Goal: Task Accomplishment & Management: Manage account settings

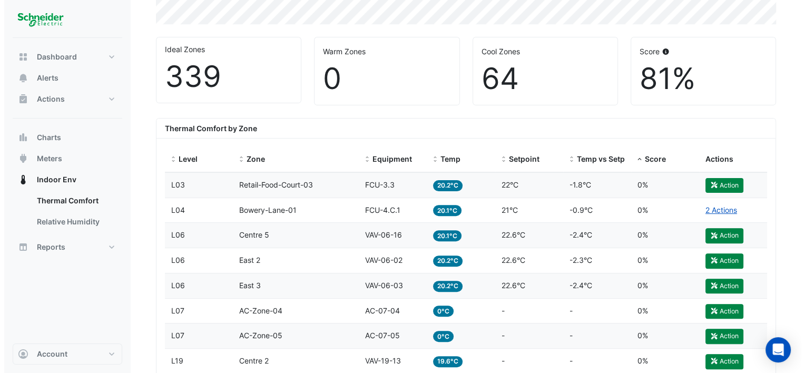
scroll to position [316, 0]
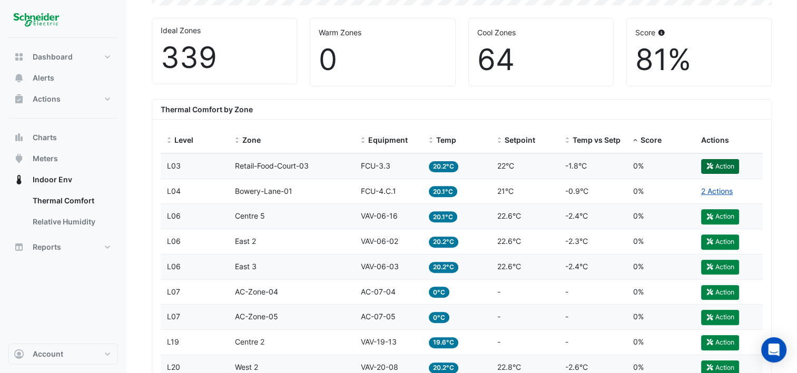
click at [717, 167] on button "Action" at bounding box center [721, 166] width 38 height 15
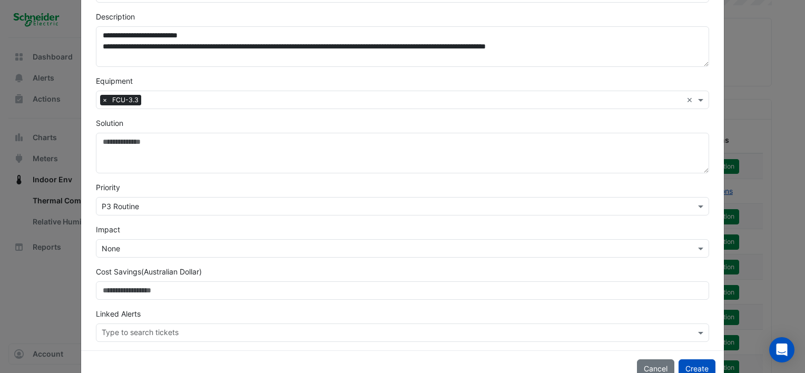
scroll to position [144, 0]
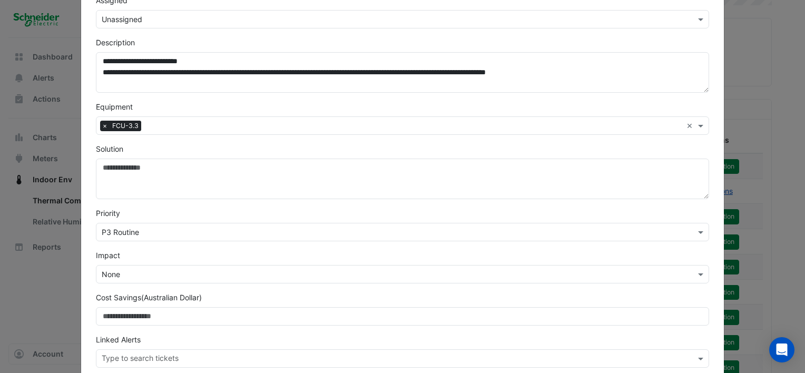
click at [61, 116] on ngb-modal-window "**********" at bounding box center [402, 186] width 805 height 373
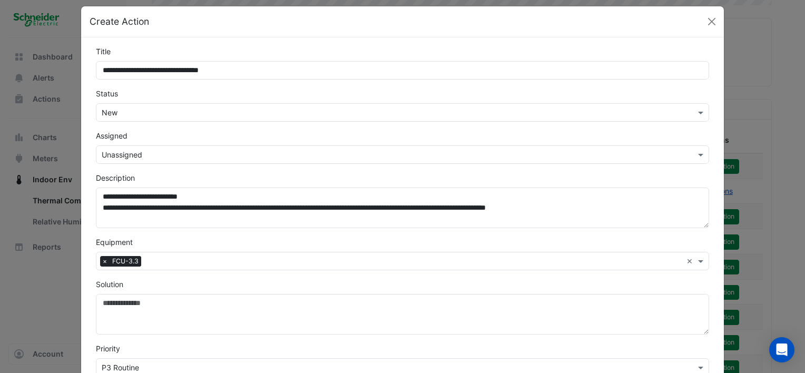
scroll to position [0, 0]
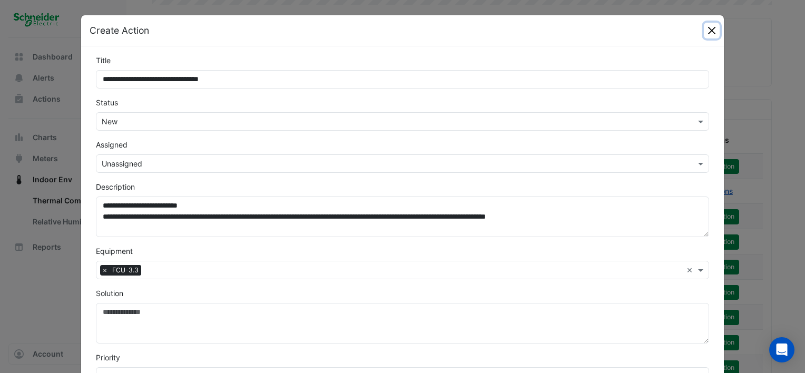
click at [713, 30] on button "Close" at bounding box center [712, 31] width 16 height 16
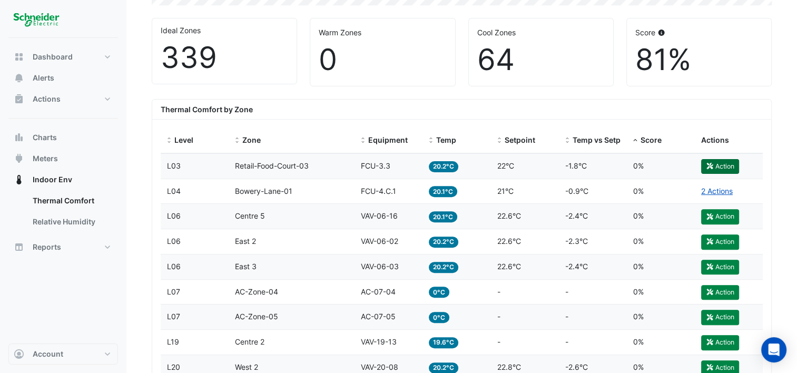
click at [729, 160] on button "Action" at bounding box center [721, 166] width 38 height 15
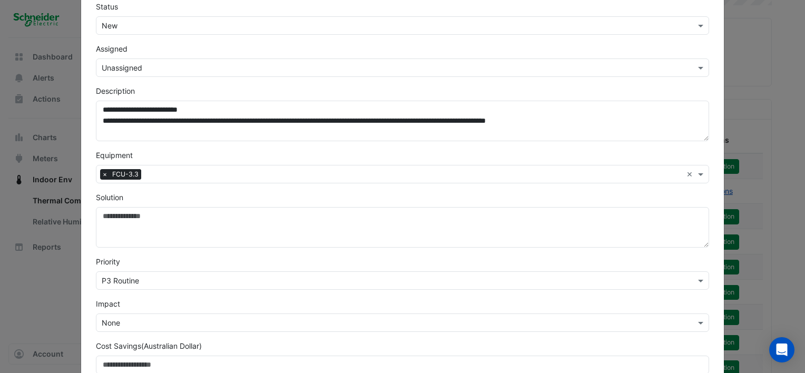
scroll to position [105, 0]
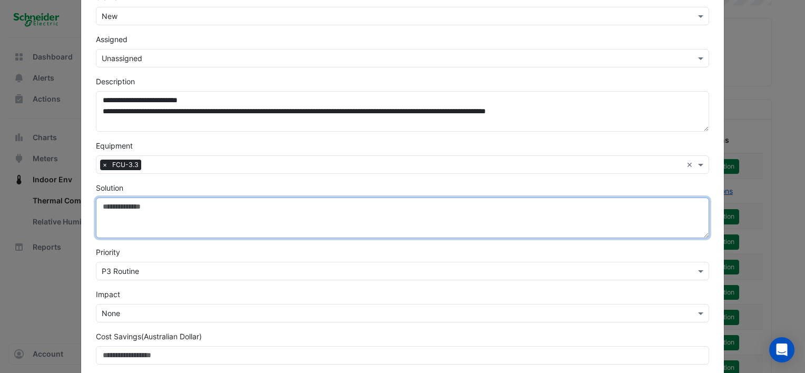
click at [130, 207] on textarea "Solution" at bounding box center [403, 218] width 614 height 41
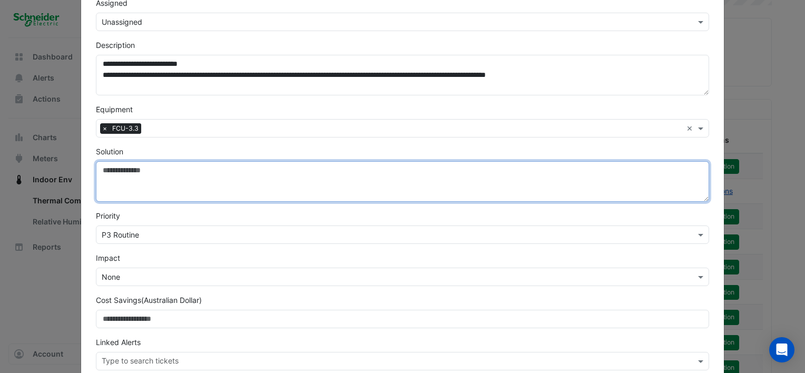
scroll to position [158, 0]
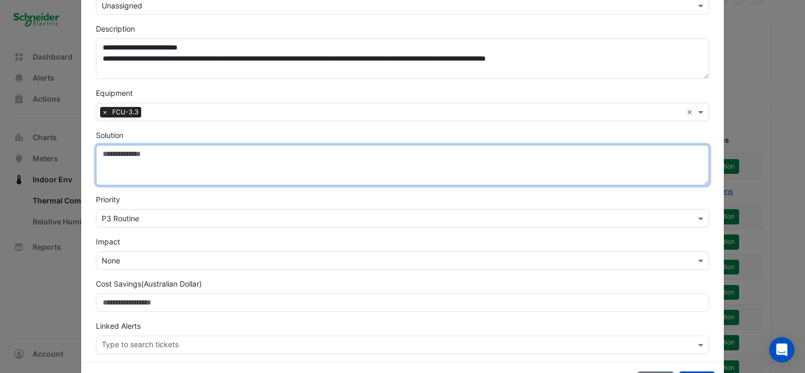
click at [108, 156] on textarea "Solution" at bounding box center [403, 165] width 614 height 41
click at [216, 163] on textarea "**********" at bounding box center [403, 165] width 614 height 41
paste textarea "**"
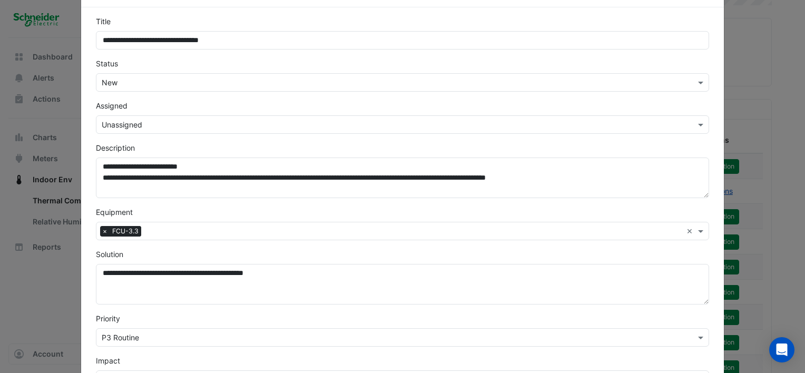
scroll to position [0, 0]
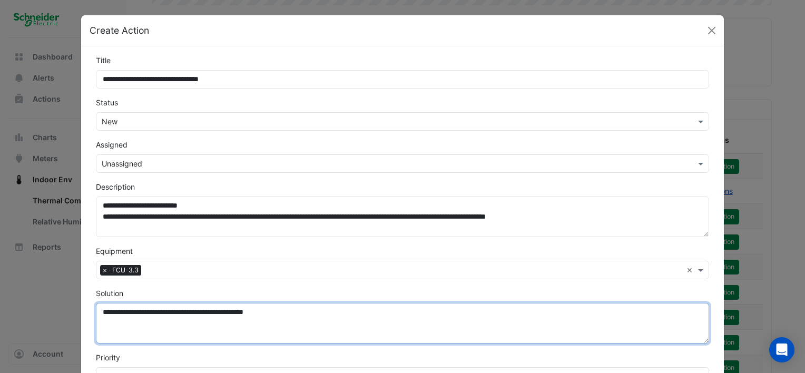
click at [297, 313] on textarea "**********" at bounding box center [403, 323] width 614 height 41
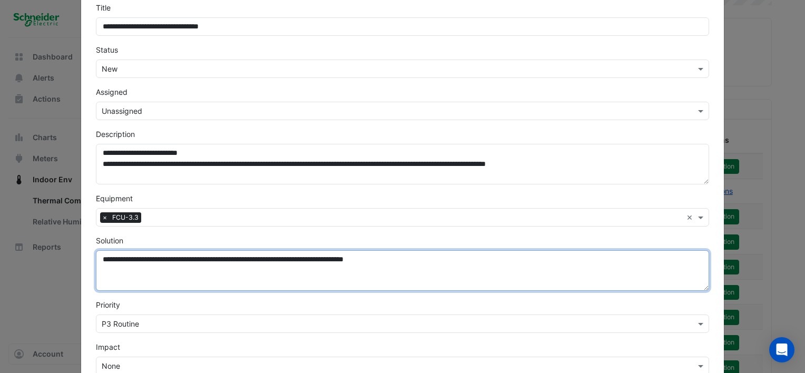
click at [284, 260] on textarea "**********" at bounding box center [403, 270] width 614 height 41
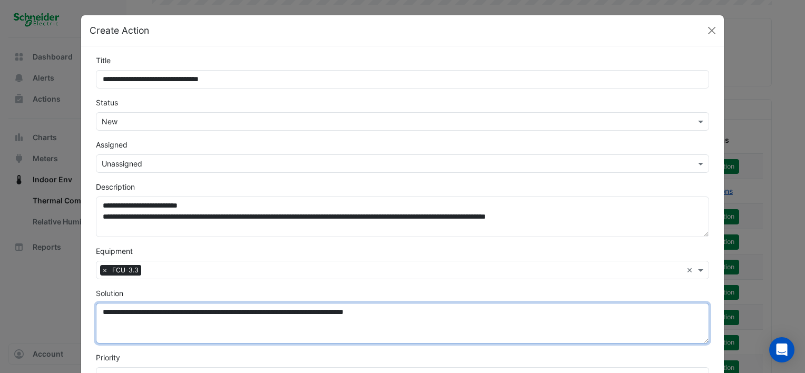
click at [308, 331] on textarea "**********" at bounding box center [403, 323] width 614 height 41
drag, startPoint x: 283, startPoint y: 313, endPoint x: 420, endPoint y: 319, distance: 136.6
click at [420, 319] on textarea "**********" at bounding box center [403, 323] width 614 height 41
type textarea "**********"
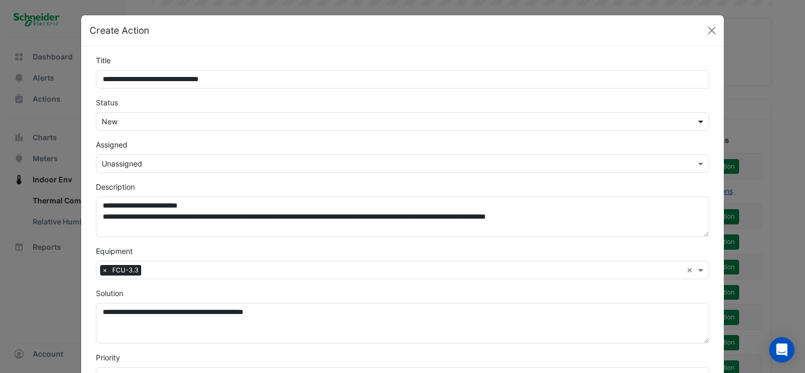
click at [696, 119] on span at bounding box center [702, 121] width 13 height 11
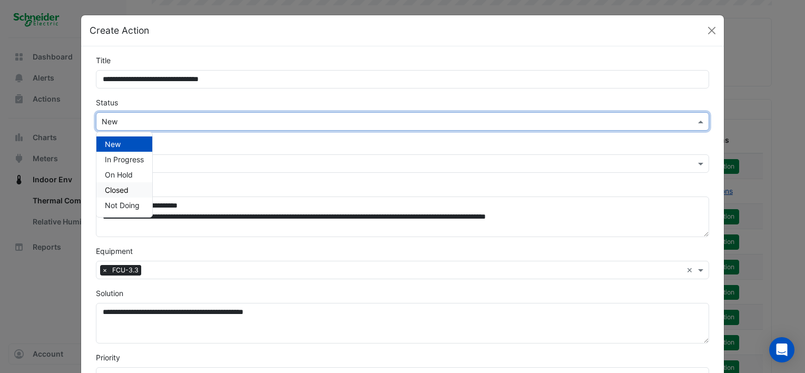
click at [129, 187] on div "Closed" at bounding box center [124, 189] width 56 height 15
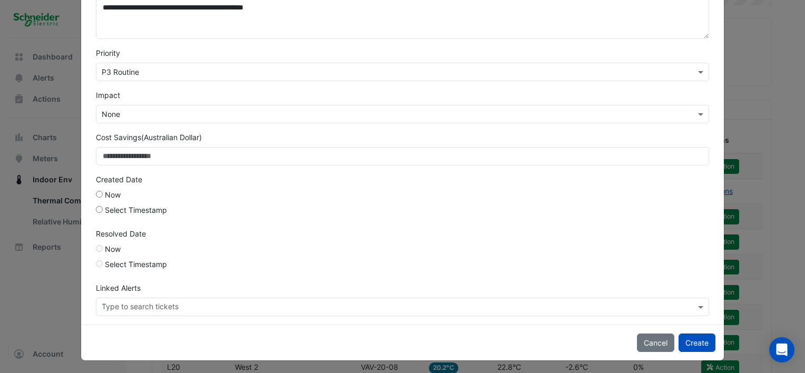
scroll to position [306, 0]
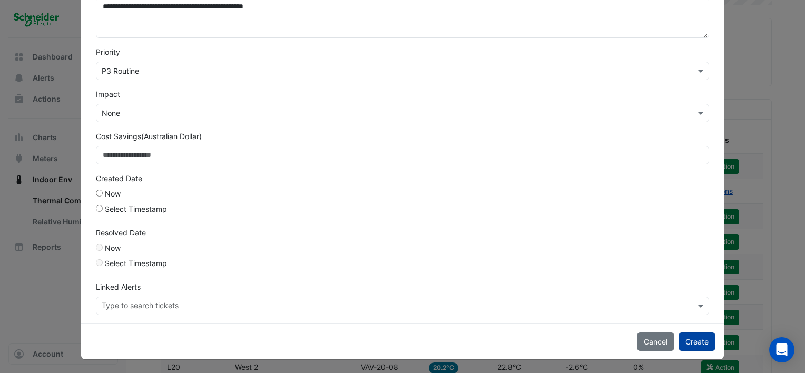
click at [698, 337] on button "Create" at bounding box center [697, 342] width 37 height 18
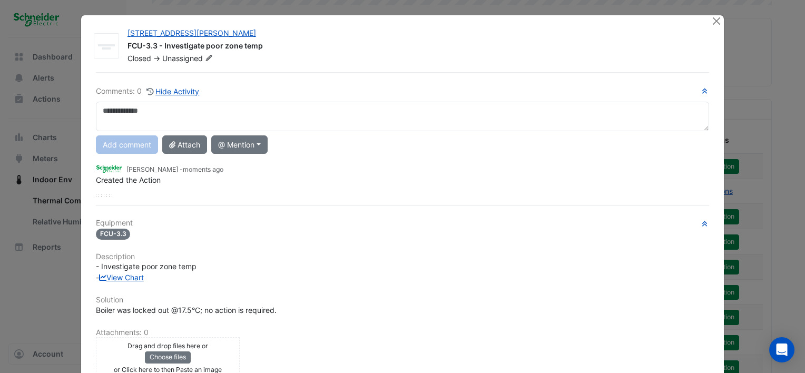
click at [125, 105] on textarea at bounding box center [403, 117] width 614 height 30
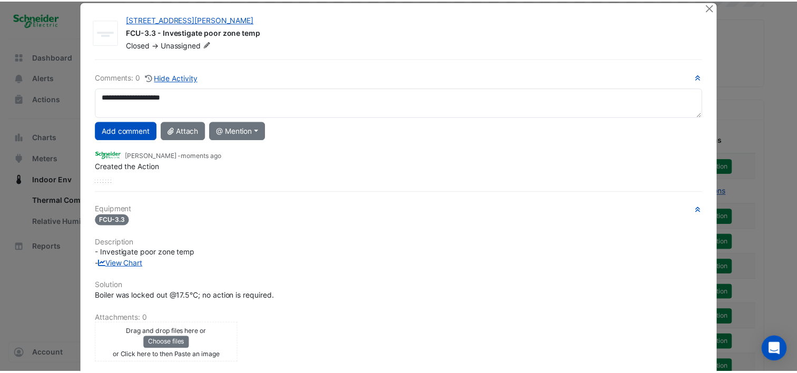
scroll to position [0, 0]
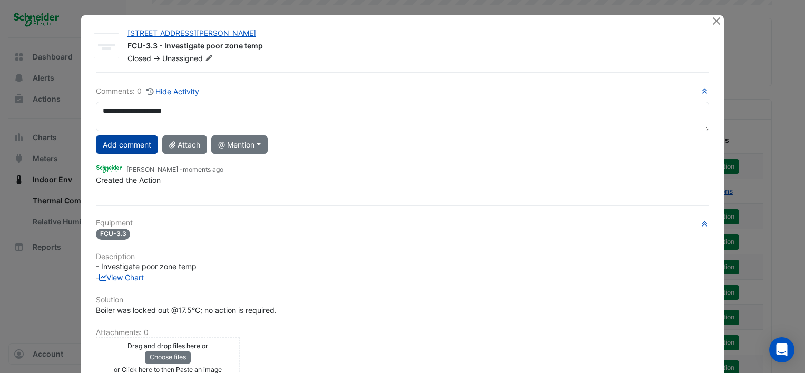
type textarea "**********"
click at [133, 146] on button "Add comment" at bounding box center [127, 144] width 62 height 18
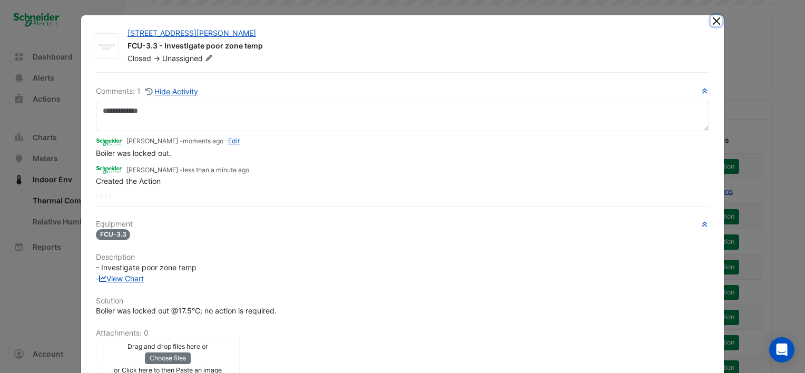
click at [717, 21] on button "Close" at bounding box center [716, 20] width 11 height 11
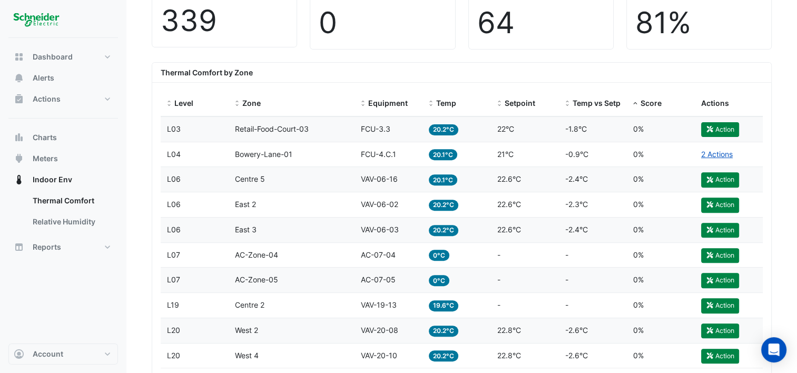
scroll to position [369, 0]
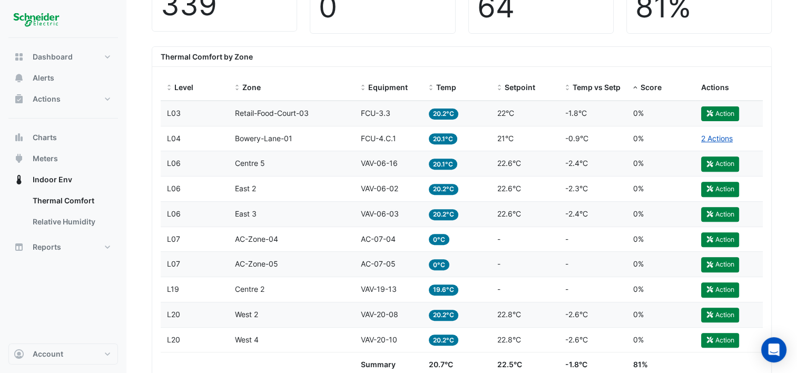
click at [268, 138] on span "Bowery-Lane-01" at bounding box center [263, 138] width 57 height 9
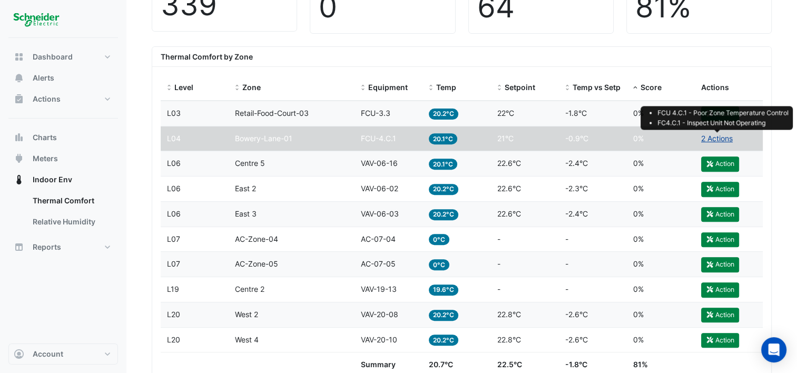
click at [707, 134] on link "2 Actions" at bounding box center [718, 138] width 32 height 9
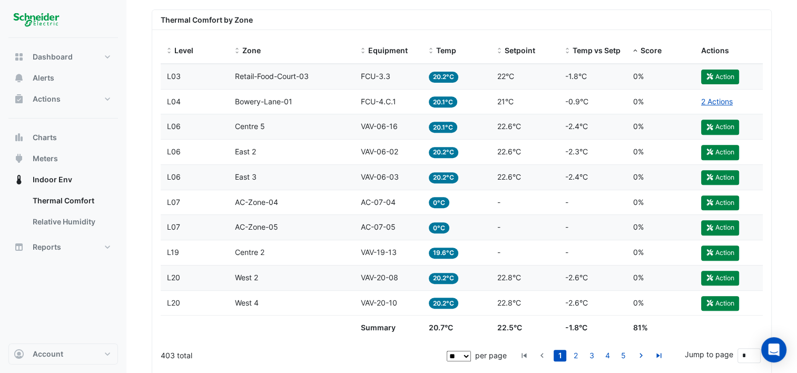
scroll to position [422, 0]
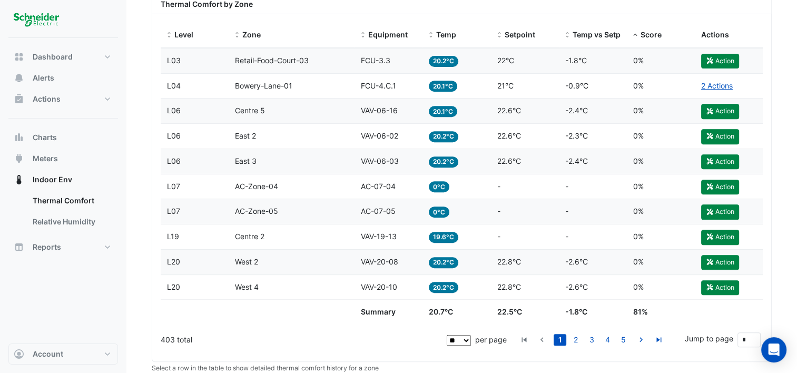
click at [274, 59] on span "Retail-Food-Court-03" at bounding box center [272, 60] width 74 height 9
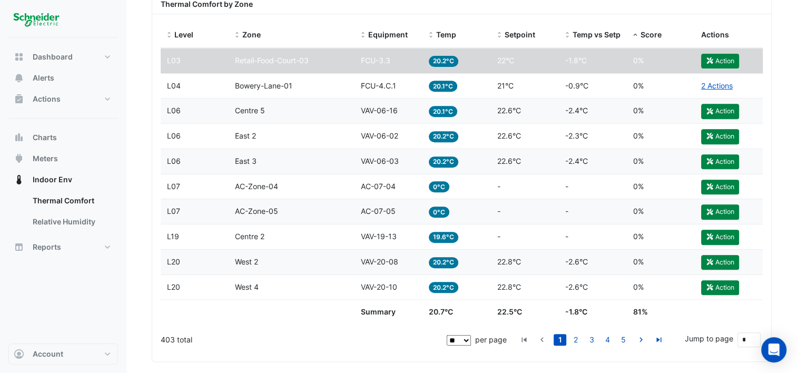
click at [309, 61] on span "Retail-Food-Court-03" at bounding box center [272, 60] width 74 height 9
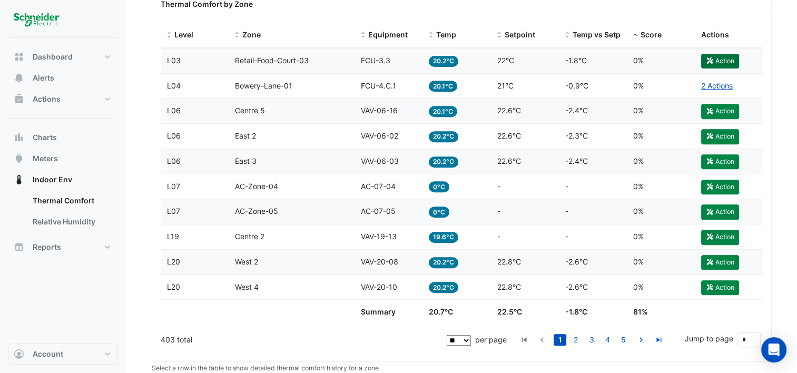
click at [730, 61] on button "Action" at bounding box center [721, 61] width 38 height 15
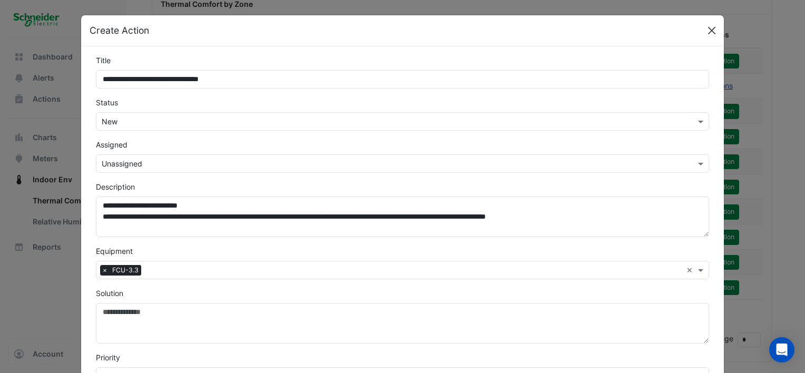
click at [713, 29] on button "Close" at bounding box center [712, 31] width 16 height 16
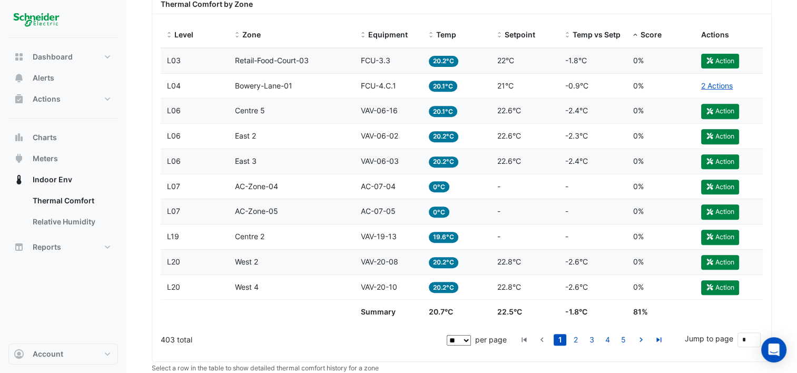
click at [311, 59] on div "Zone Retail-Food-Court-03" at bounding box center [291, 61] width 113 height 12
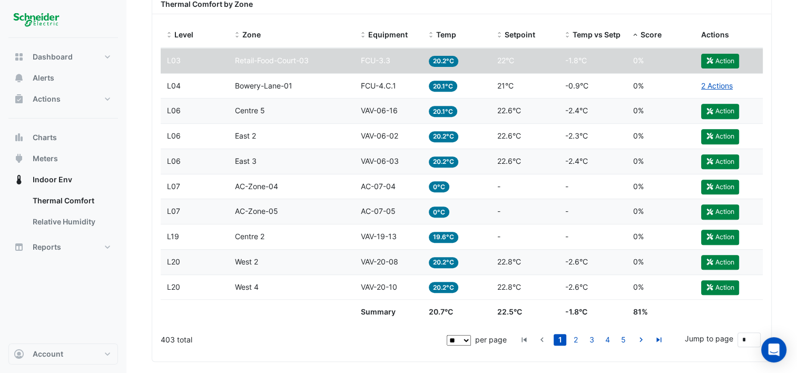
click at [312, 59] on div "Zone Retail-Food-Court-03" at bounding box center [291, 61] width 113 height 12
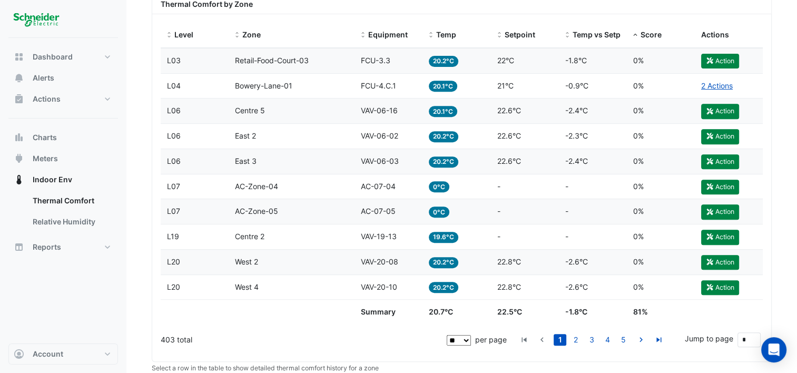
click at [312, 59] on div "Zone Retail-Food-Court-03" at bounding box center [291, 61] width 113 height 12
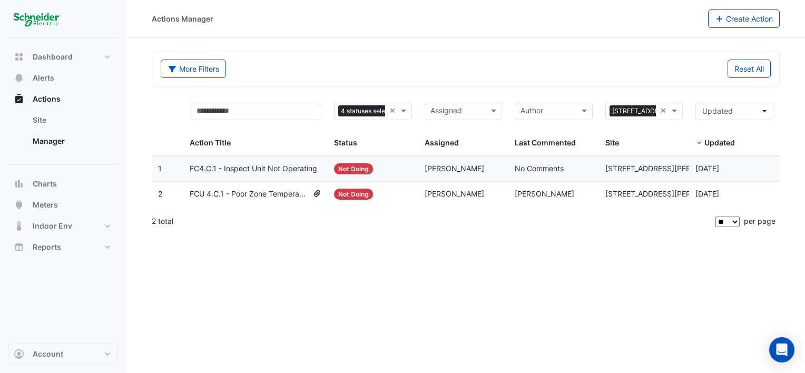
click at [356, 192] on span "Not Doing" at bounding box center [353, 194] width 39 height 11
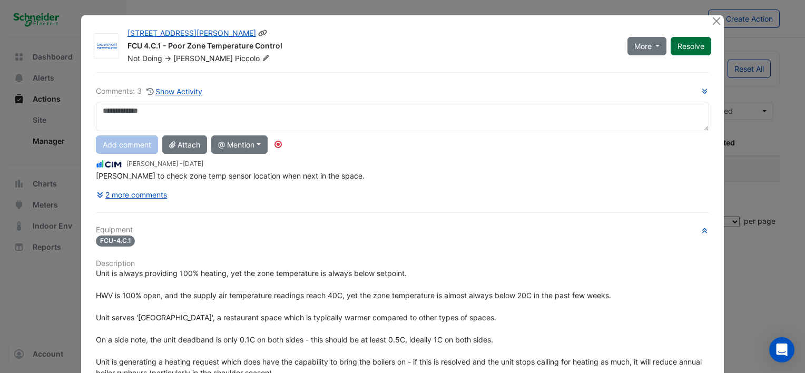
click at [692, 42] on button "Resolve" at bounding box center [691, 46] width 41 height 18
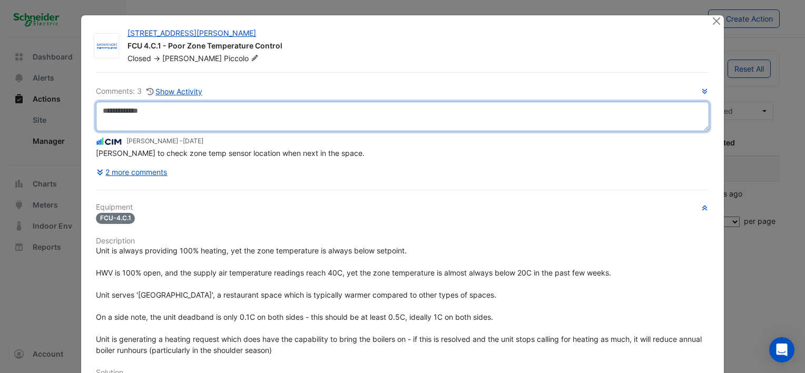
click at [129, 113] on textarea at bounding box center [403, 117] width 614 height 30
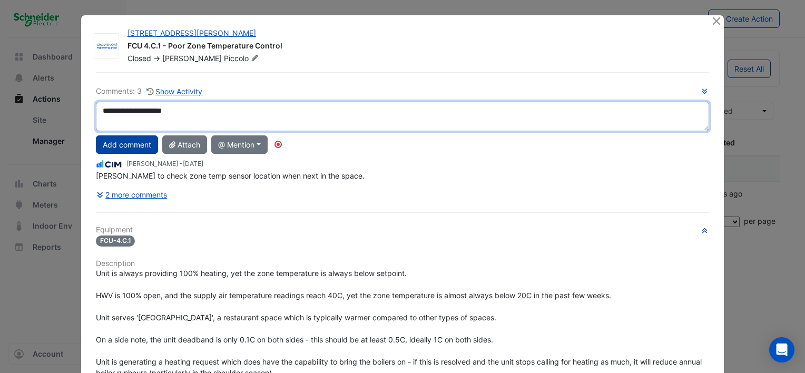
type textarea "**********"
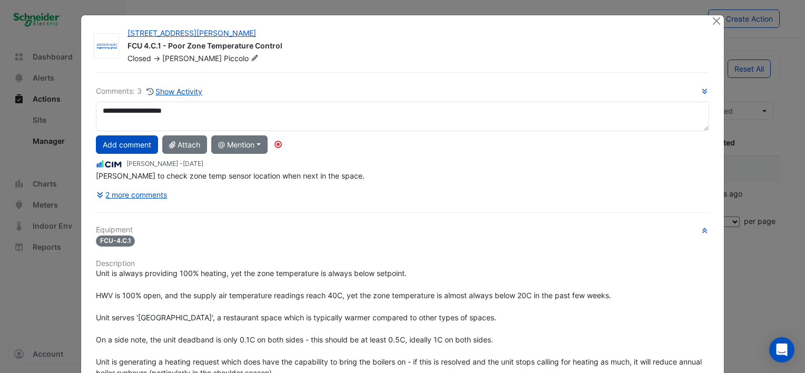
click at [119, 143] on button "Add comment" at bounding box center [127, 144] width 62 height 18
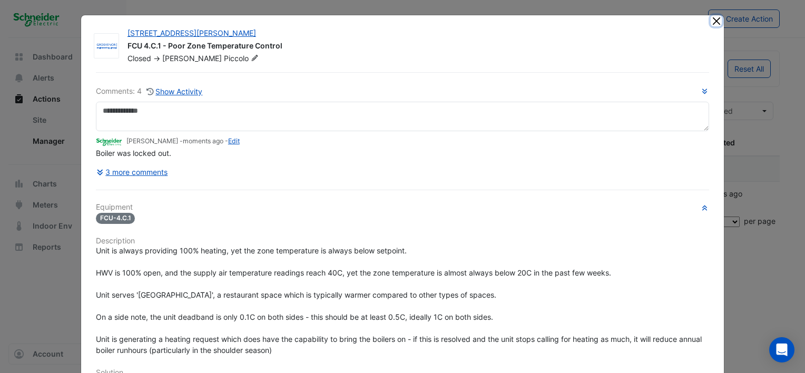
click at [711, 20] on button "Close" at bounding box center [716, 20] width 11 height 11
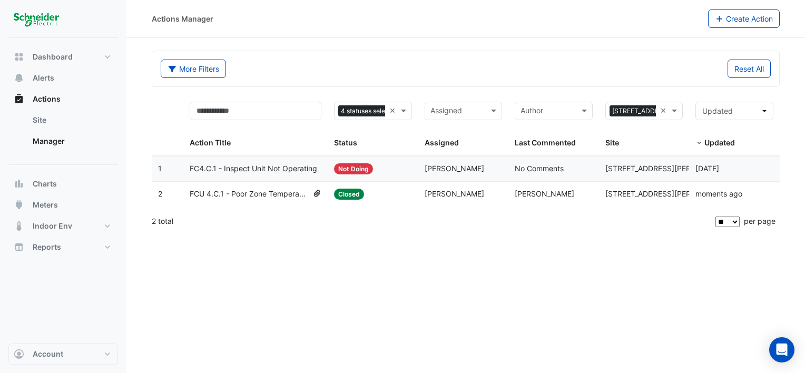
click at [367, 167] on span "Not Doing" at bounding box center [353, 168] width 39 height 11
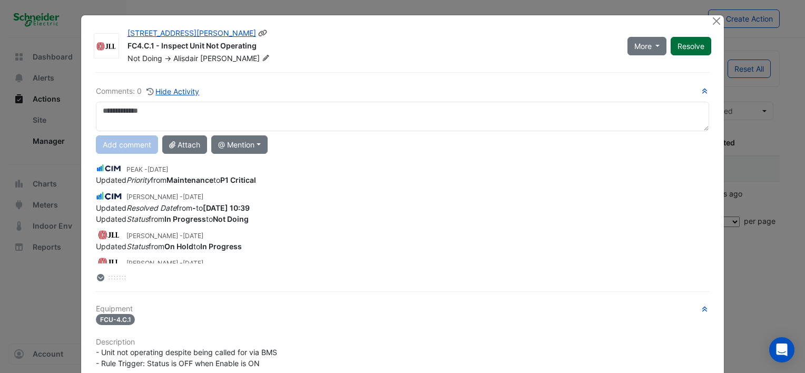
click at [691, 48] on button "Resolve" at bounding box center [691, 46] width 41 height 18
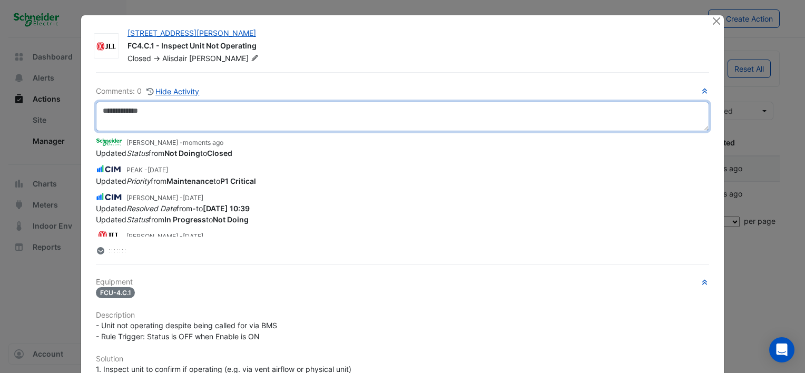
click at [129, 110] on textarea at bounding box center [403, 117] width 614 height 30
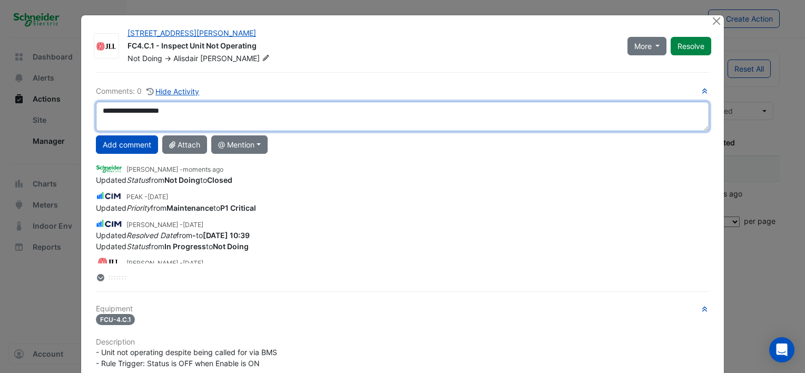
type textarea "**********"
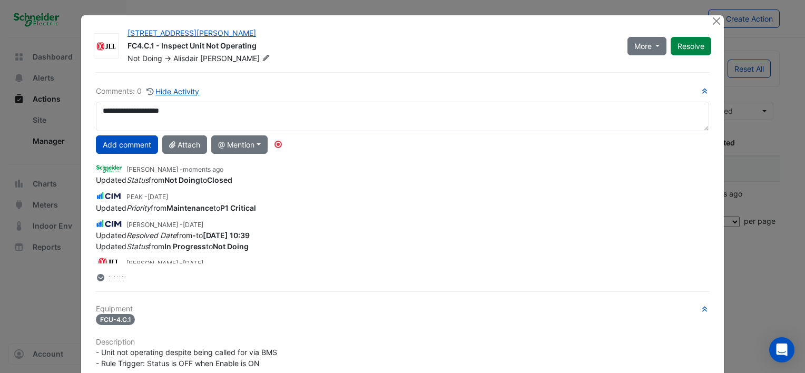
click at [135, 144] on button "Add comment" at bounding box center [127, 144] width 62 height 18
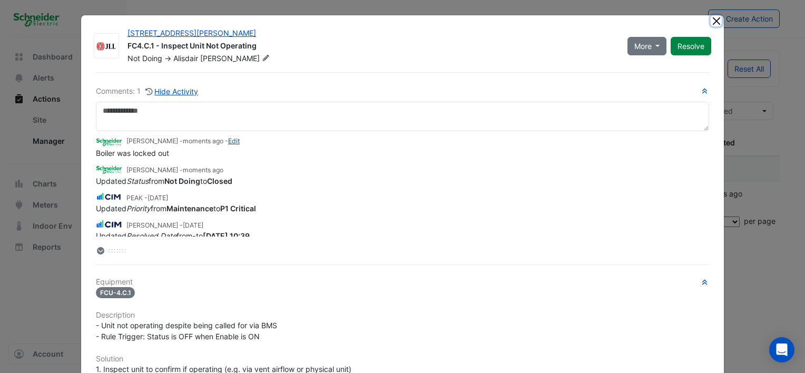
click at [714, 20] on button "Close" at bounding box center [716, 20] width 11 height 11
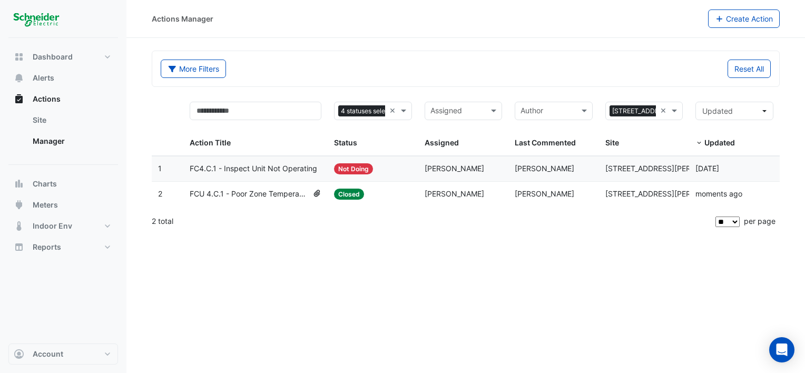
click at [358, 164] on span "Not Doing" at bounding box center [353, 168] width 39 height 11
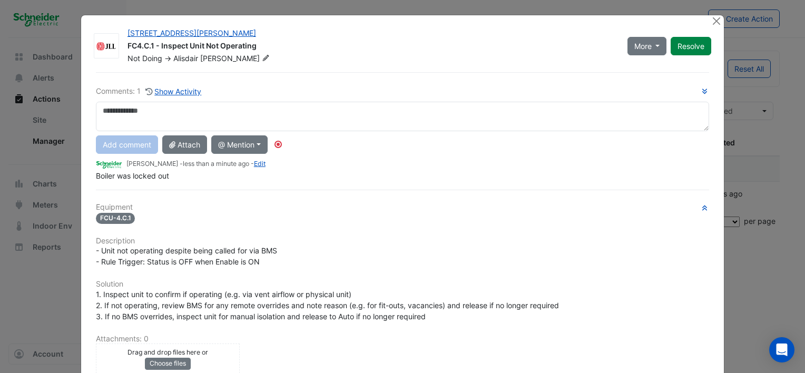
click at [156, 112] on textarea at bounding box center [403, 117] width 614 height 30
click at [711, 19] on button "Close" at bounding box center [716, 20] width 11 height 11
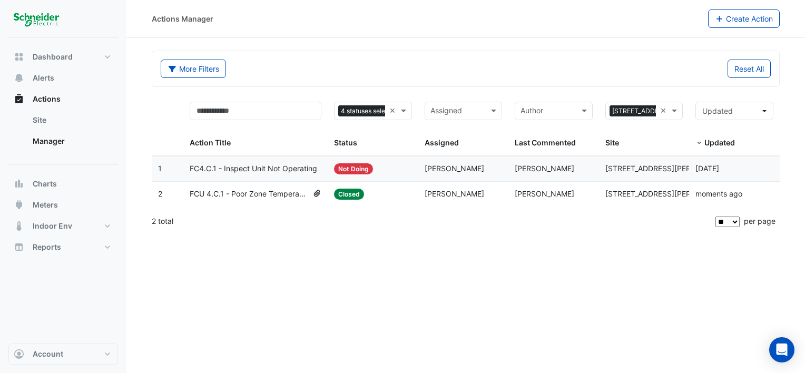
click at [348, 167] on span "Not Doing" at bounding box center [353, 168] width 39 height 11
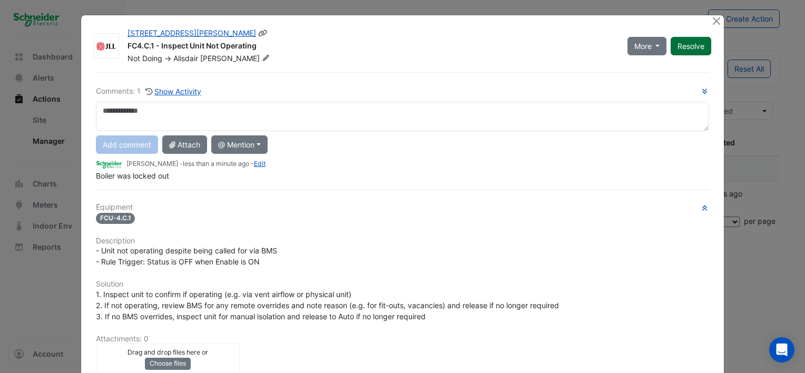
click at [683, 40] on button "Resolve" at bounding box center [691, 46] width 41 height 18
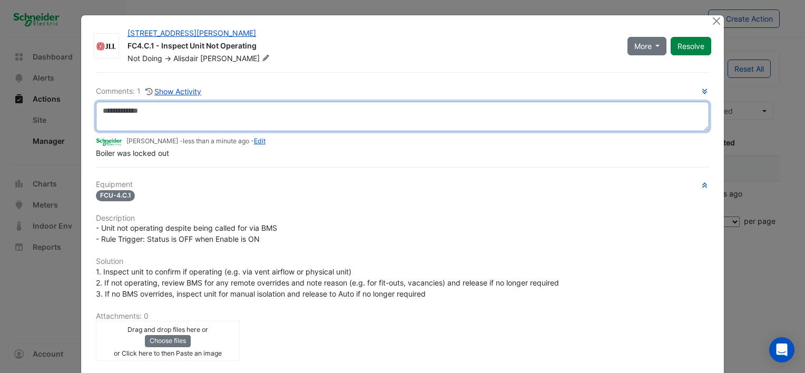
click at [129, 110] on textarea at bounding box center [403, 117] width 614 height 30
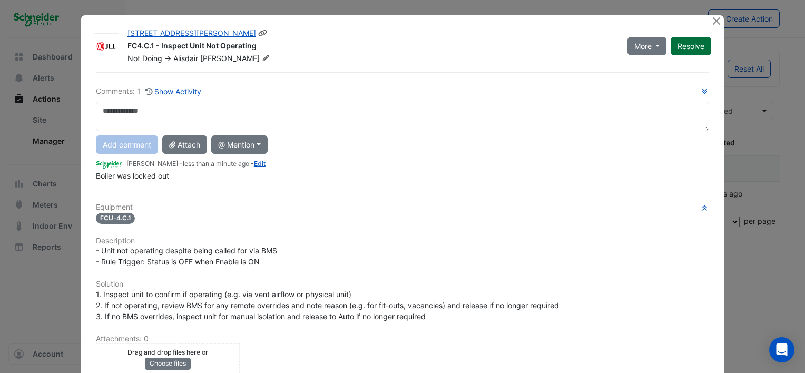
click at [692, 41] on button "Resolve" at bounding box center [691, 46] width 41 height 18
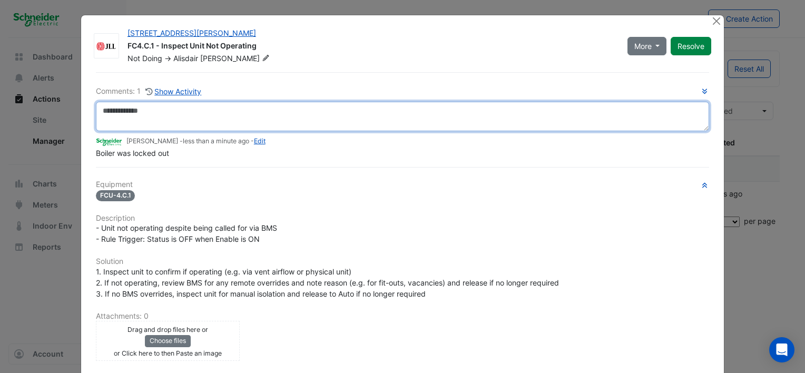
click at [149, 111] on textarea at bounding box center [403, 117] width 614 height 30
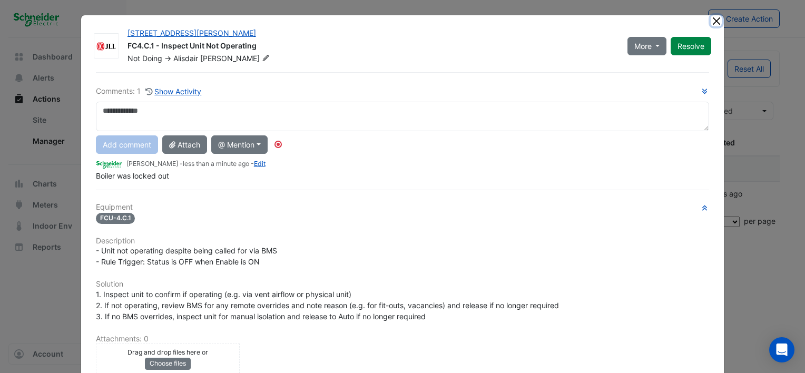
click at [711, 21] on button "Close" at bounding box center [716, 20] width 11 height 11
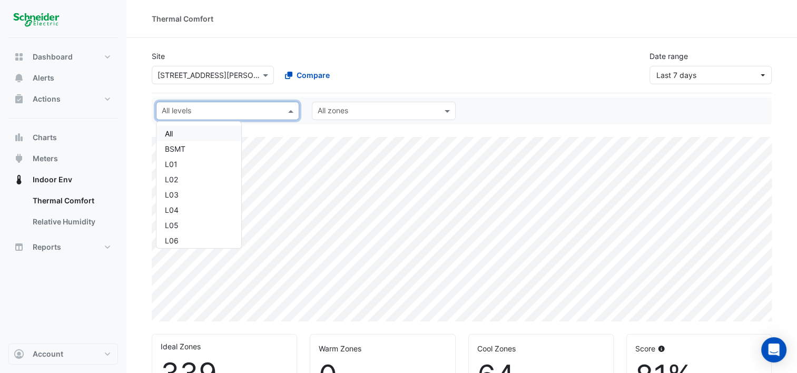
click at [291, 111] on span at bounding box center [292, 110] width 13 height 11
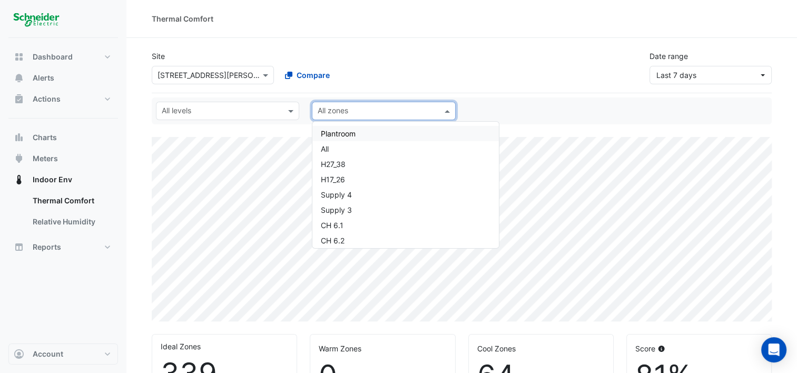
click at [444, 108] on span at bounding box center [448, 110] width 13 height 11
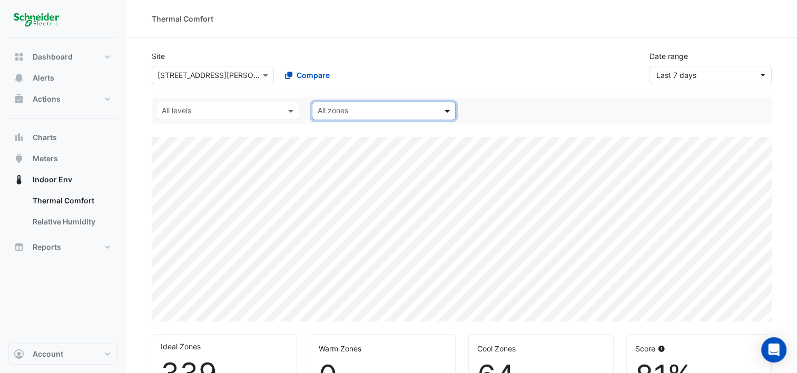
click at [443, 108] on span at bounding box center [448, 110] width 13 height 11
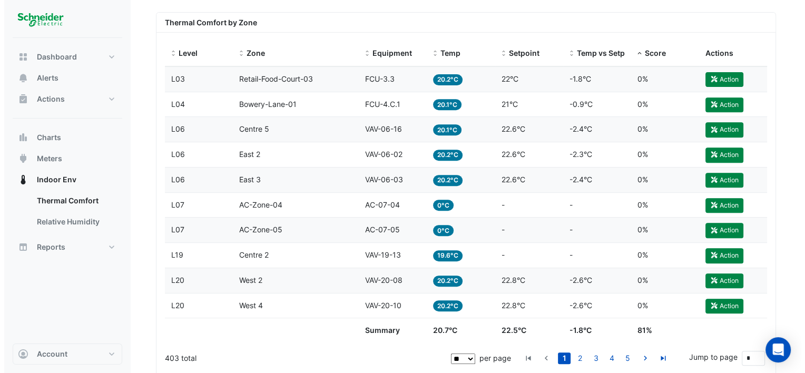
scroll to position [422, 0]
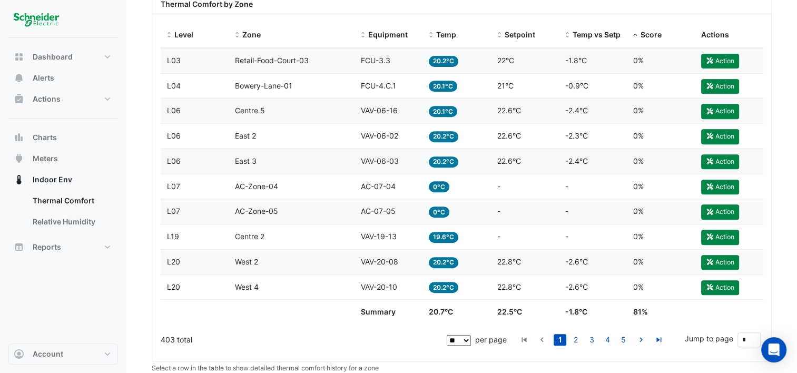
click at [291, 60] on span "Retail-Food-Court-03" at bounding box center [272, 60] width 74 height 9
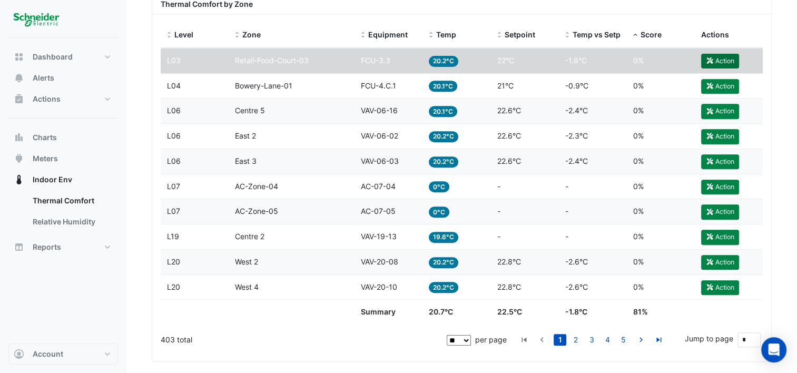
click at [721, 57] on button "Action" at bounding box center [721, 61] width 38 height 15
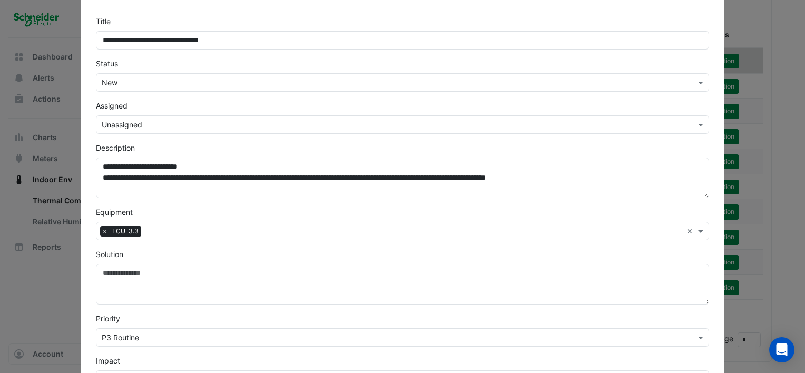
scroll to position [0, 0]
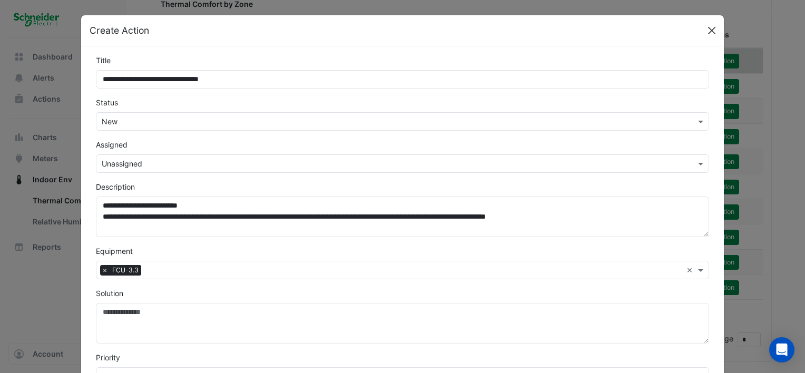
click at [708, 29] on button "Close" at bounding box center [712, 31] width 16 height 16
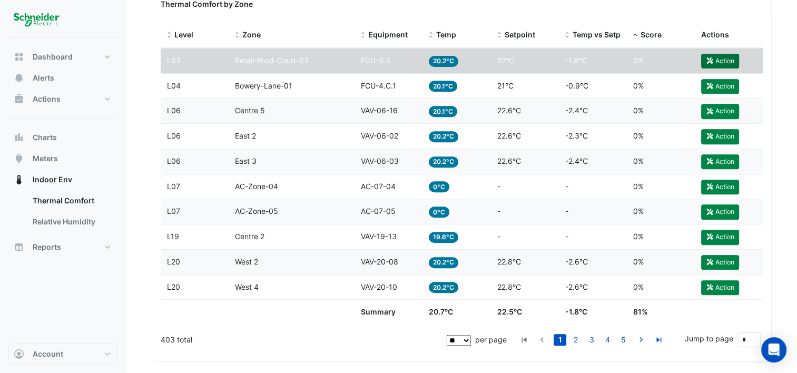
click at [725, 59] on button "Action" at bounding box center [721, 61] width 38 height 15
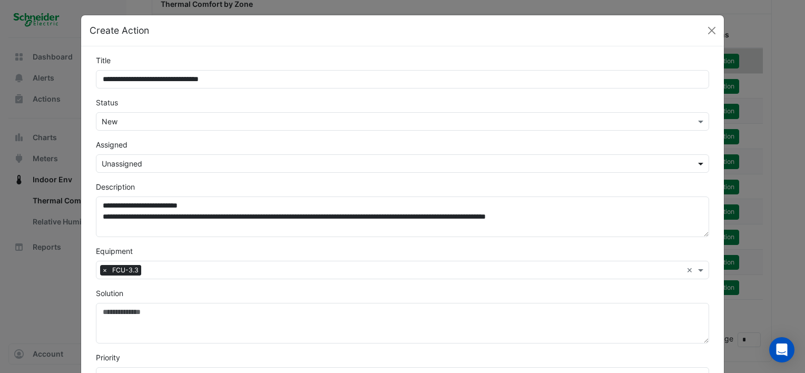
click at [698, 162] on span at bounding box center [702, 163] width 13 height 11
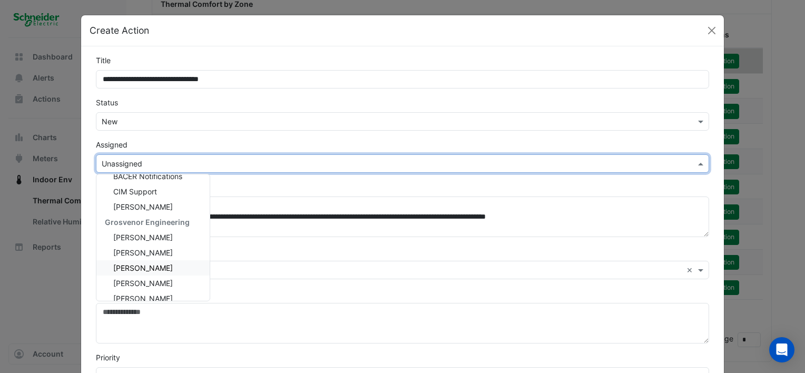
scroll to position [105, 0]
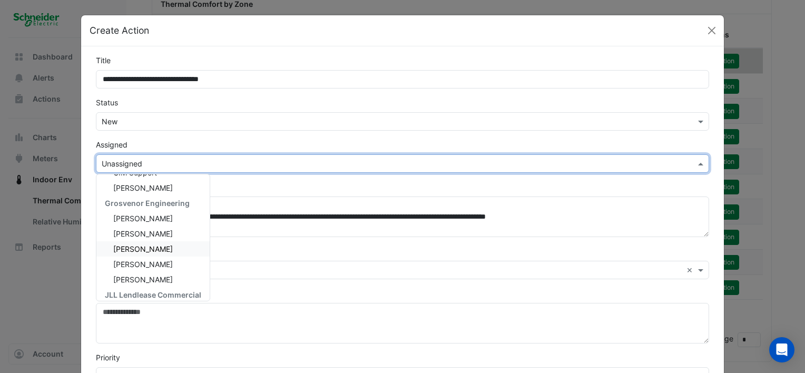
click at [154, 249] on span "[PERSON_NAME]" at bounding box center [143, 249] width 60 height 9
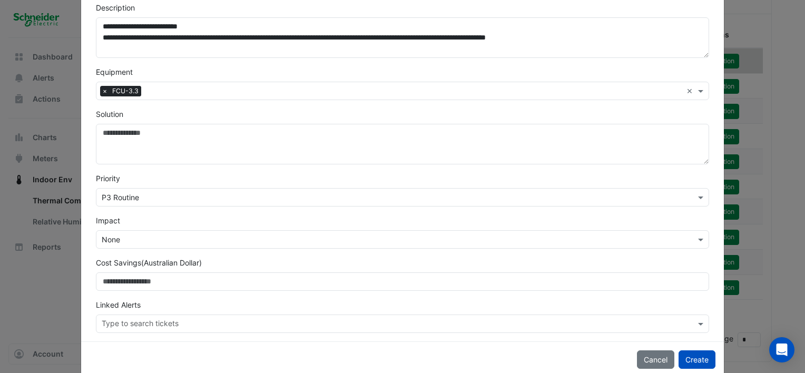
scroll to position [197, 0]
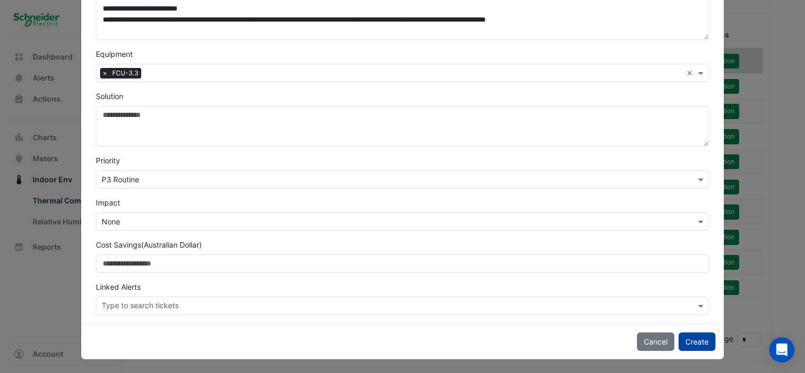
click at [702, 339] on button "Create" at bounding box center [697, 342] width 37 height 18
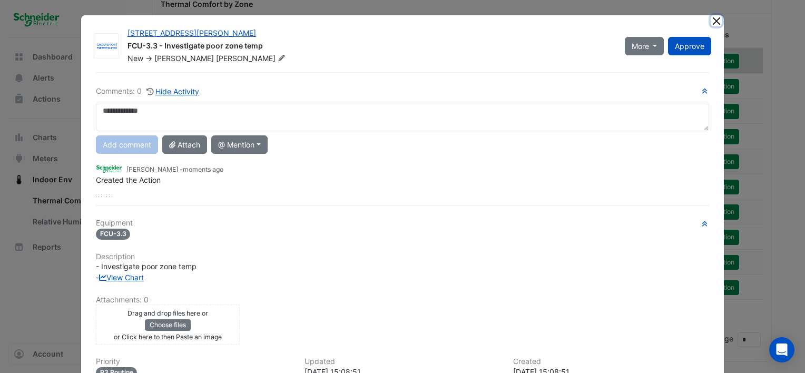
click at [717, 22] on button "Close" at bounding box center [716, 20] width 11 height 11
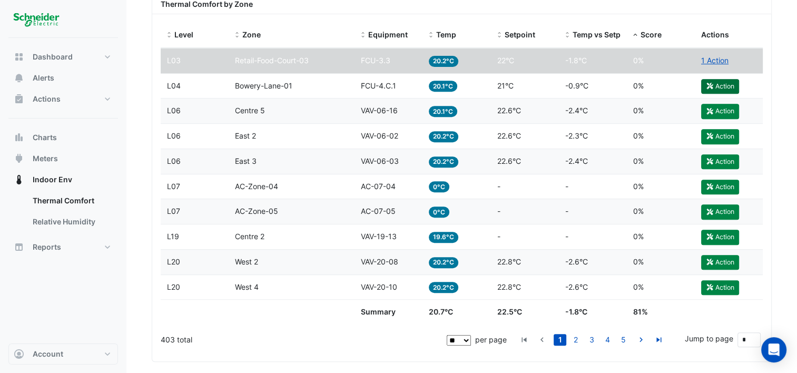
click at [725, 86] on button "Action" at bounding box center [721, 86] width 38 height 15
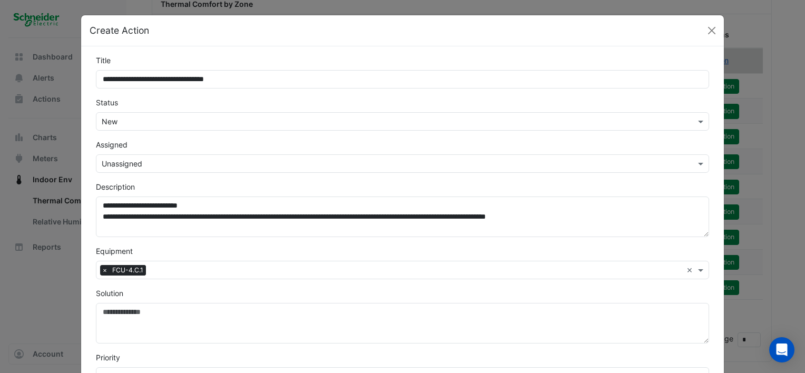
click at [247, 166] on input "text" at bounding box center [392, 164] width 581 height 11
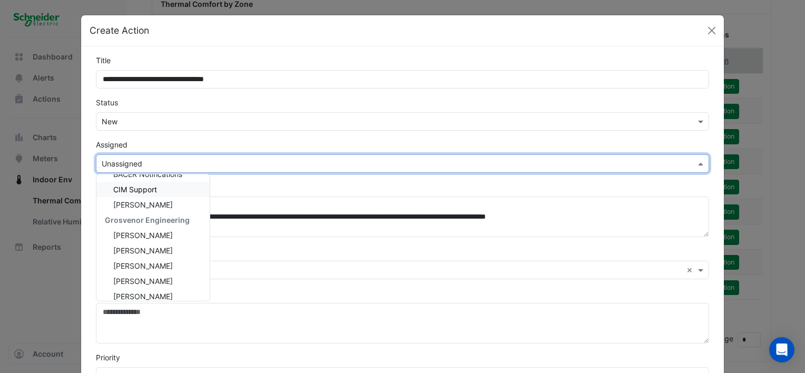
scroll to position [105, 0]
click at [164, 250] on div "[PERSON_NAME]" at bounding box center [152, 248] width 113 height 15
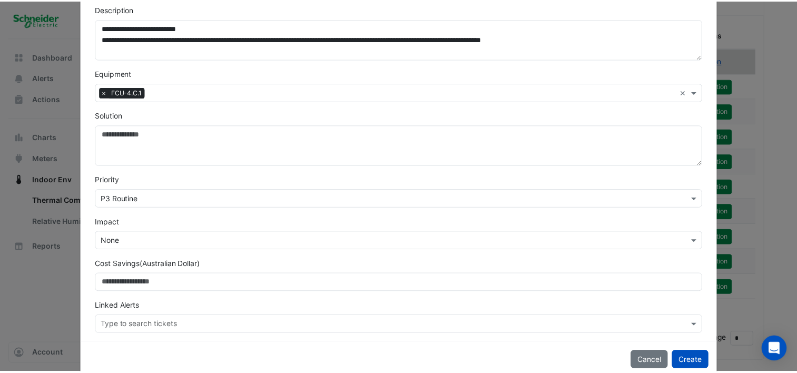
scroll to position [197, 0]
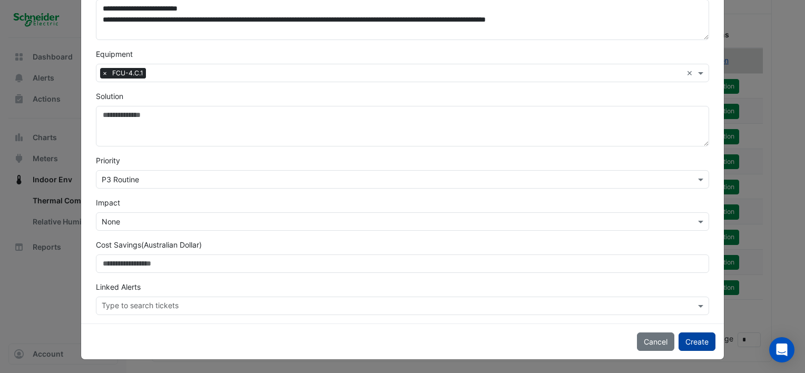
click at [706, 340] on button "Create" at bounding box center [697, 342] width 37 height 18
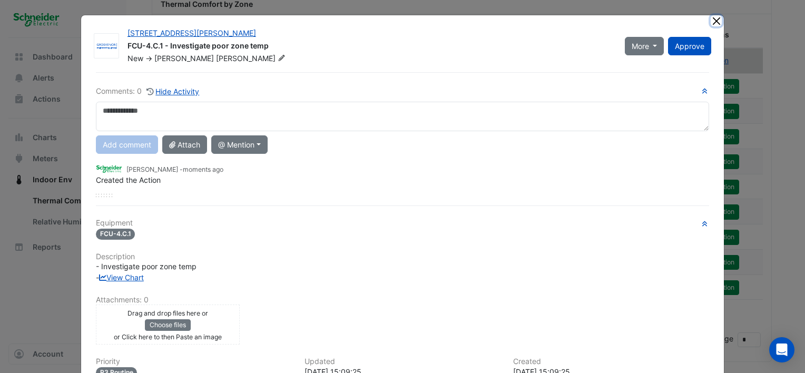
click at [715, 19] on button "Close" at bounding box center [716, 20] width 11 height 11
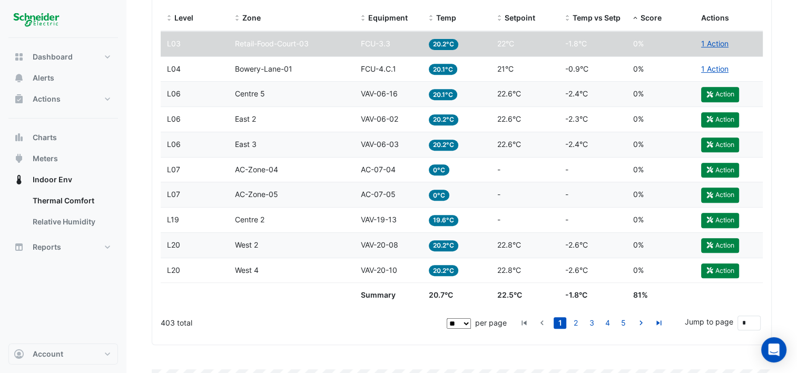
scroll to position [422, 0]
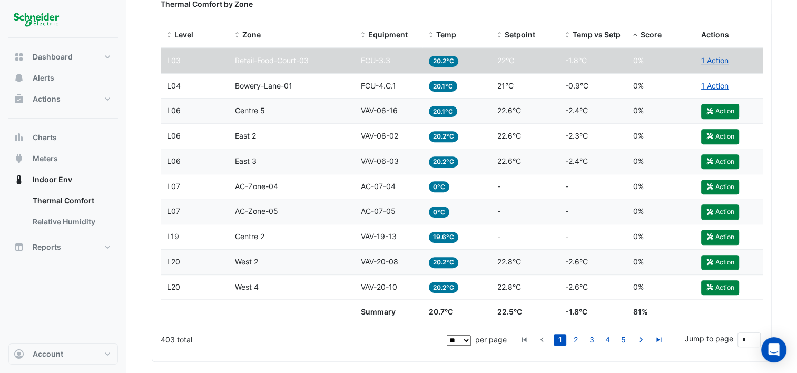
click at [256, 112] on span "Centre 5" at bounding box center [250, 110] width 30 height 9
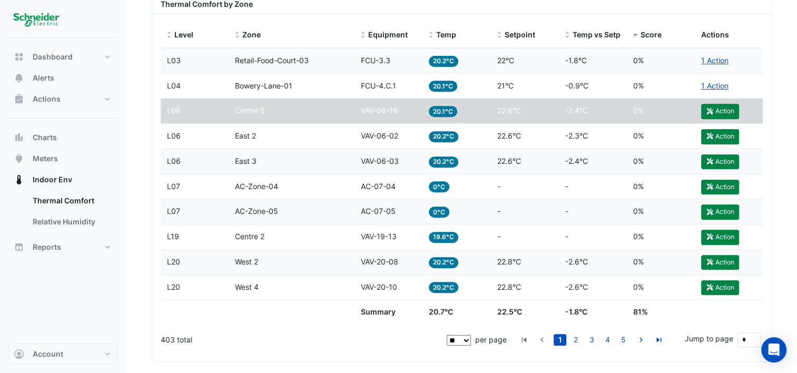
click at [589, 140] on div "Temp vs Setpoint -2.3°C" at bounding box center [593, 136] width 55 height 12
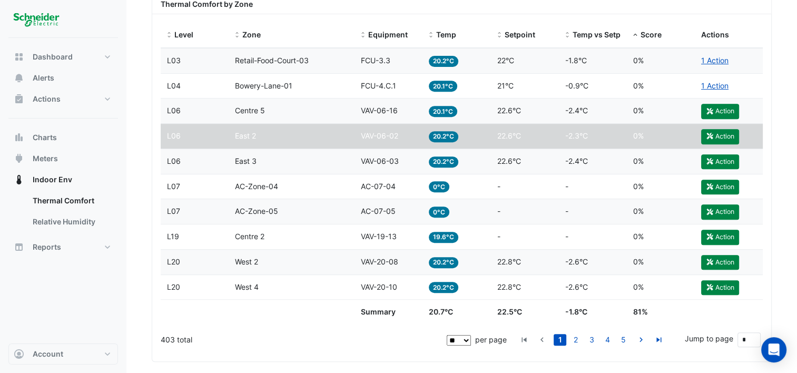
click at [522, 156] on div "Setpoint 22.6°C" at bounding box center [525, 161] width 55 height 12
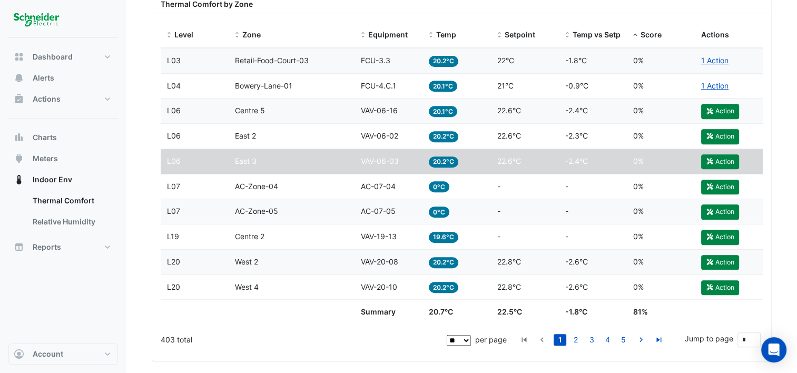
click at [530, 135] on div "Setpoint 22.6°C" at bounding box center [525, 136] width 55 height 12
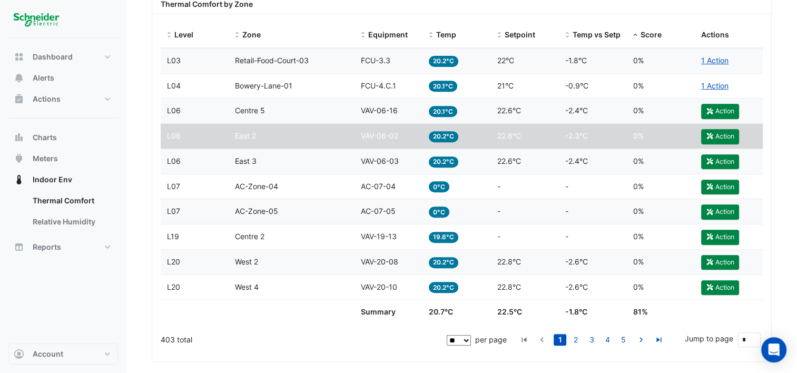
click at [521, 155] on div "Setpoint 22.6°C" at bounding box center [525, 161] width 55 height 12
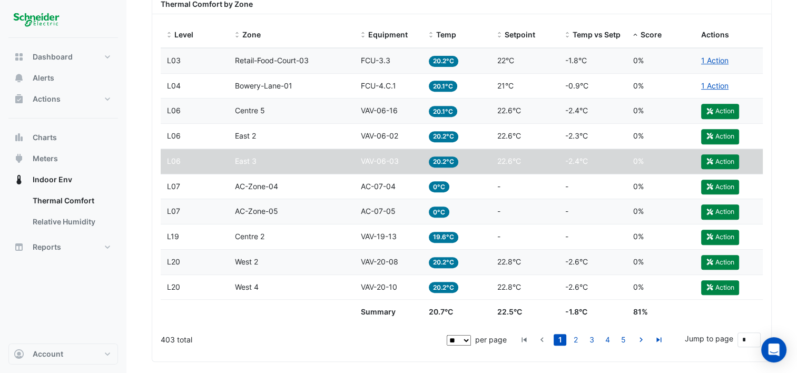
click at [480, 192] on datatable-body-cell "Temp 0°C" at bounding box center [457, 186] width 68 height 25
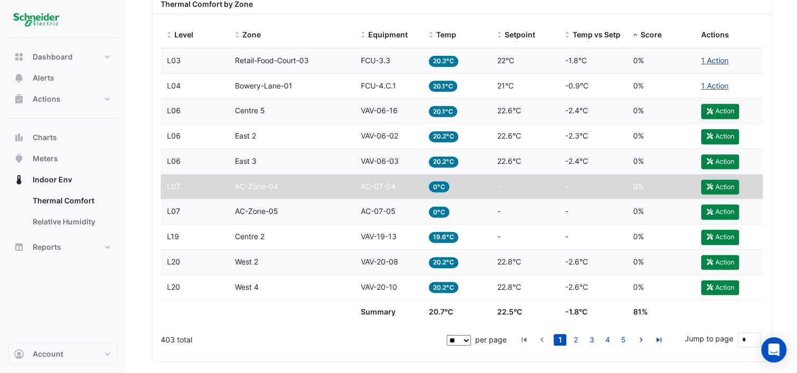
click at [491, 217] on datatable-body-cell "Setpoint -" at bounding box center [525, 211] width 68 height 25
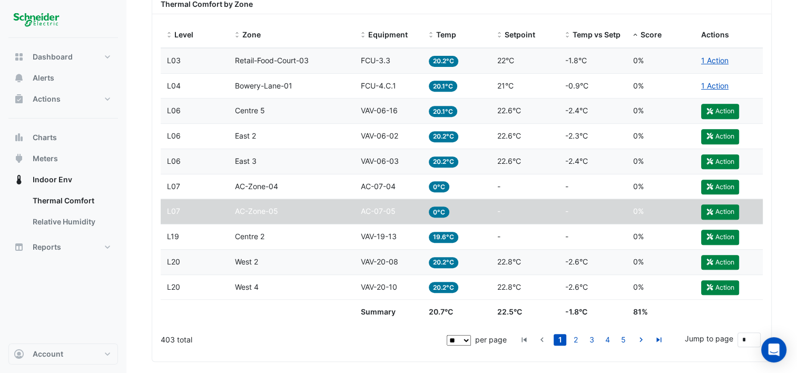
click at [397, 182] on div "Equipment AC-07-04" at bounding box center [388, 187] width 55 height 12
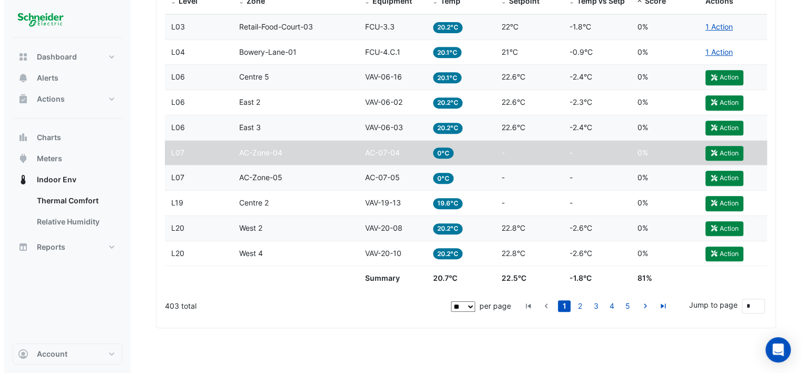
scroll to position [474, 0]
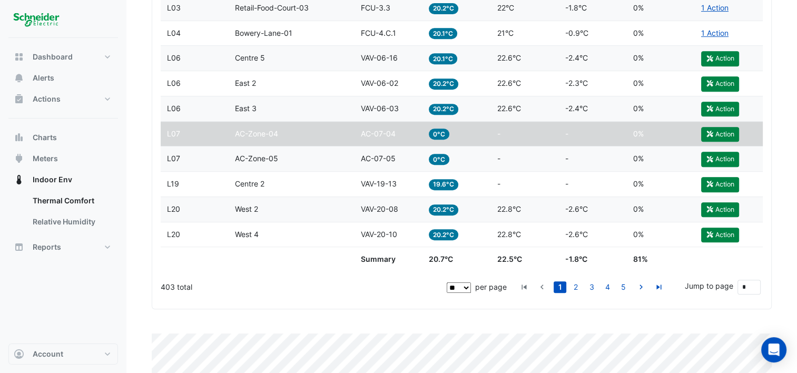
click at [398, 156] on div "Equipment AC-07-05" at bounding box center [388, 159] width 55 height 12
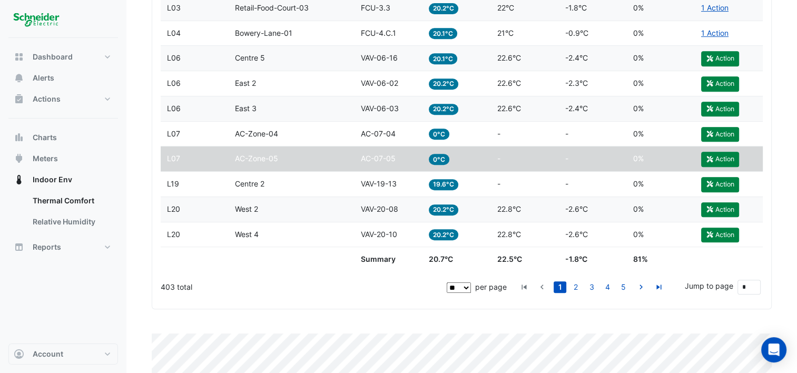
click at [213, 188] on div "Level L19" at bounding box center [194, 184] width 55 height 12
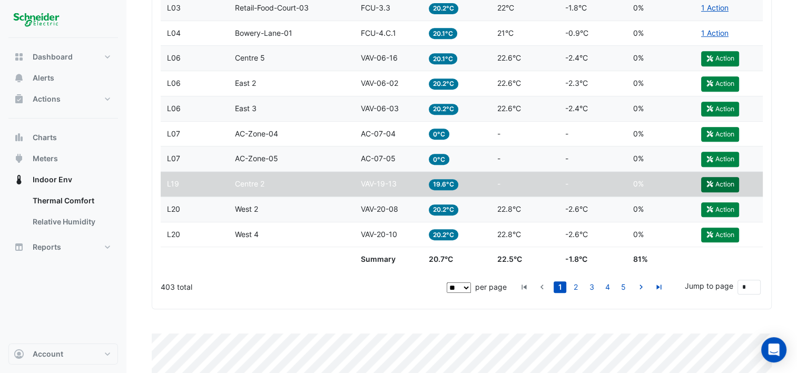
click at [720, 183] on button "Action" at bounding box center [721, 184] width 38 height 15
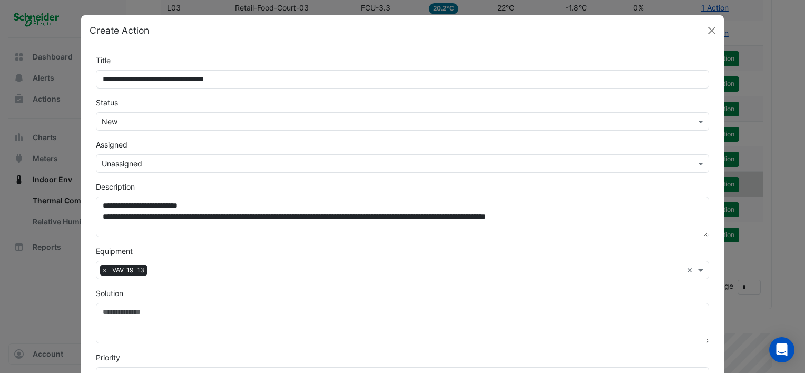
click at [367, 163] on input "text" at bounding box center [392, 164] width 581 height 11
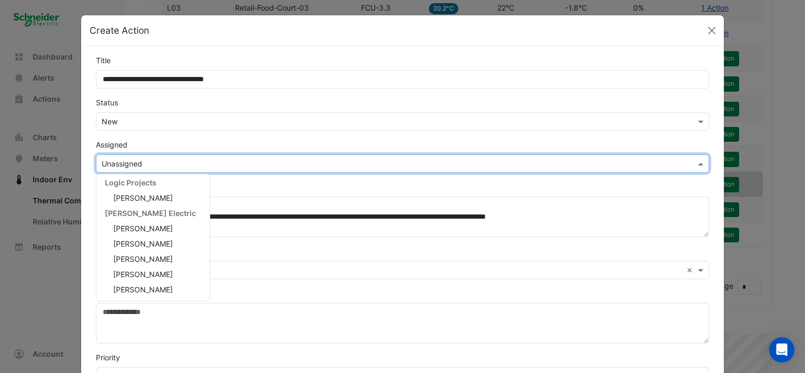
scroll to position [264, 0]
click at [160, 287] on div "[PERSON_NAME]" at bounding box center [152, 289] width 113 height 15
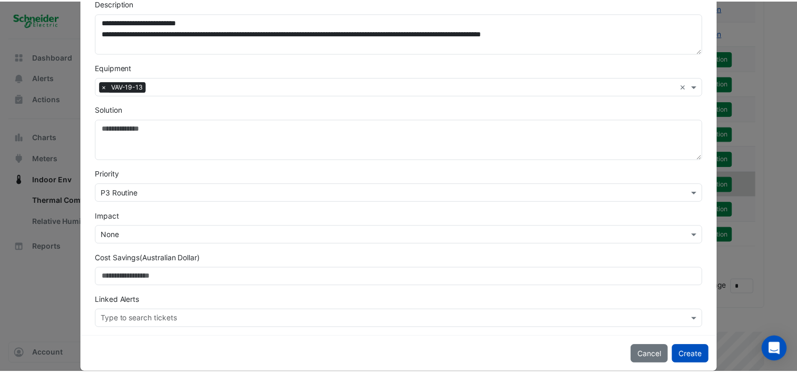
scroll to position [197, 0]
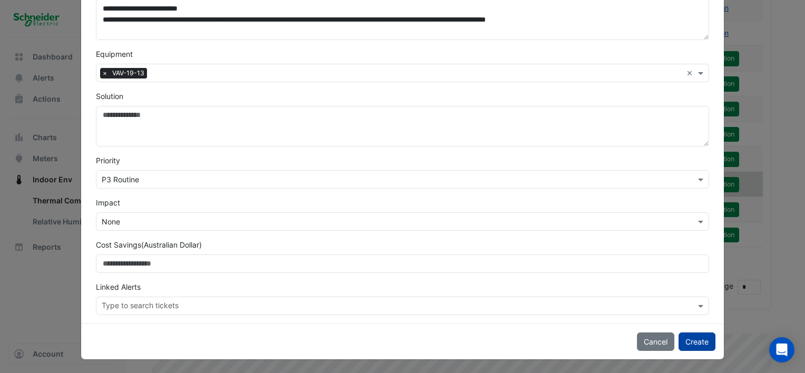
click at [697, 339] on button "Create" at bounding box center [697, 342] width 37 height 18
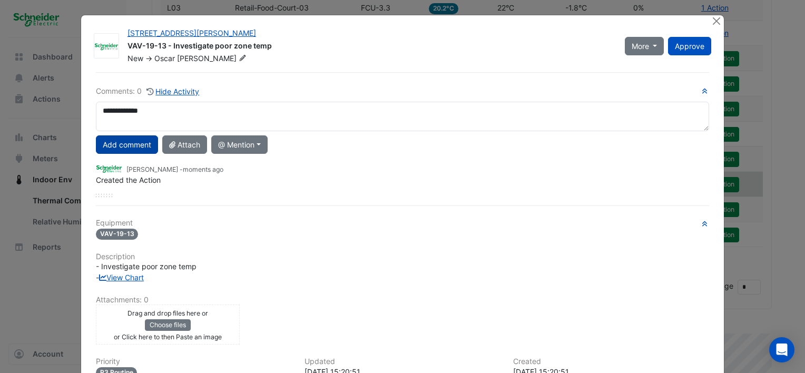
type textarea "**********"
click at [125, 143] on button "Add comment" at bounding box center [127, 144] width 62 height 18
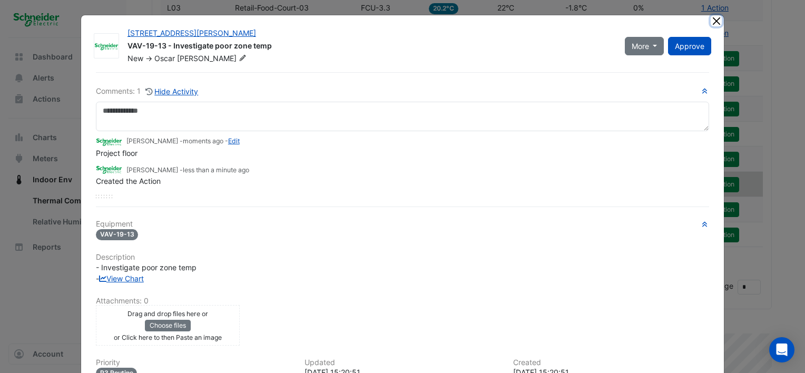
click at [712, 19] on button "Close" at bounding box center [716, 20] width 11 height 11
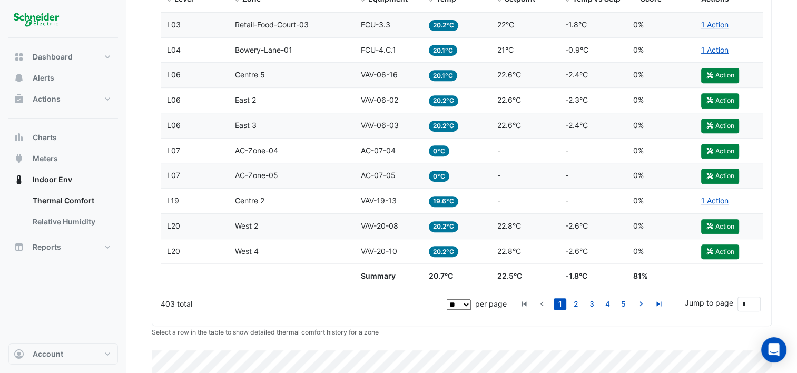
scroll to position [483, 0]
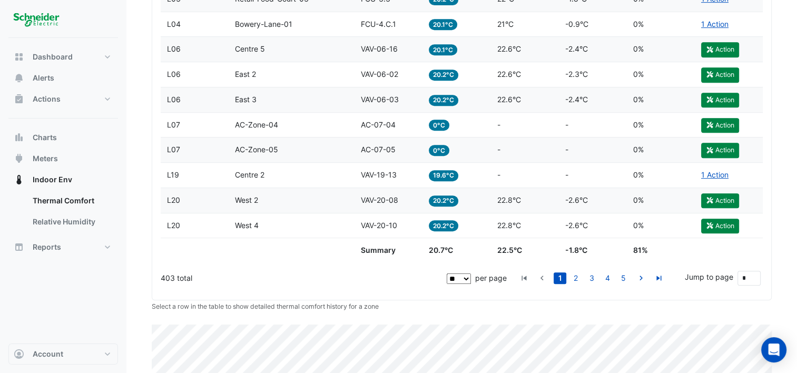
click at [247, 173] on span "Centre 2" at bounding box center [250, 174] width 30 height 9
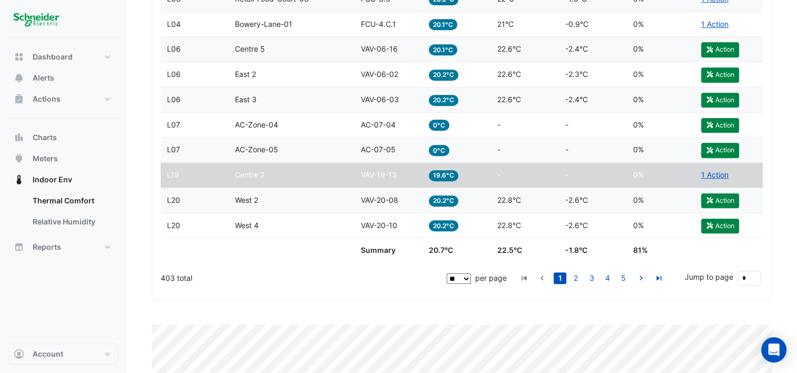
click at [177, 172] on span "L19" at bounding box center [173, 174] width 12 height 9
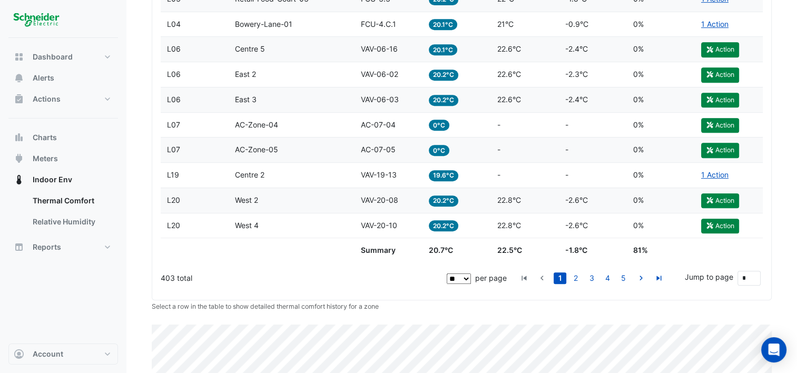
click at [177, 172] on span "L19" at bounding box center [173, 174] width 12 height 9
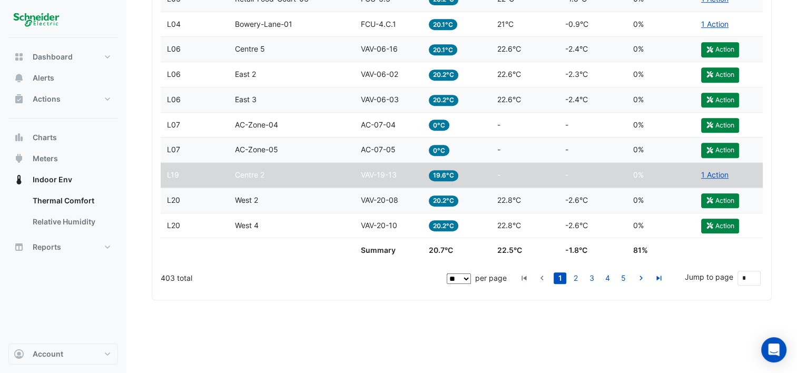
click at [177, 172] on span "L19" at bounding box center [173, 174] width 12 height 9
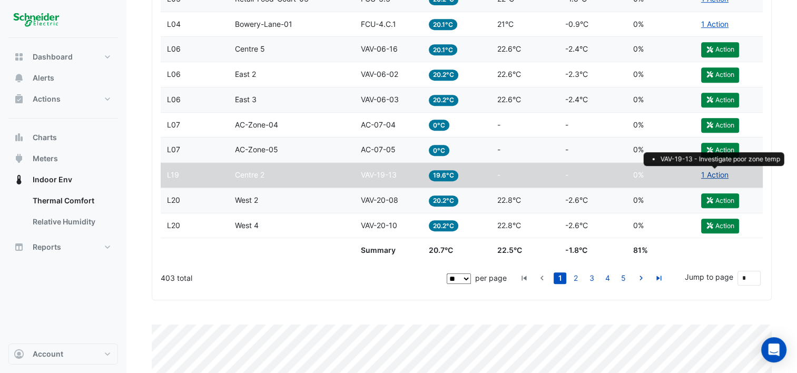
click at [709, 173] on link "1 Action" at bounding box center [715, 174] width 27 height 9
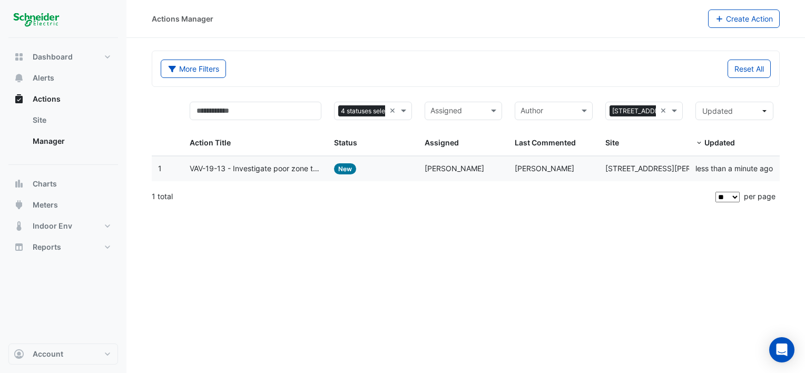
click at [341, 167] on span "New" at bounding box center [345, 168] width 22 height 11
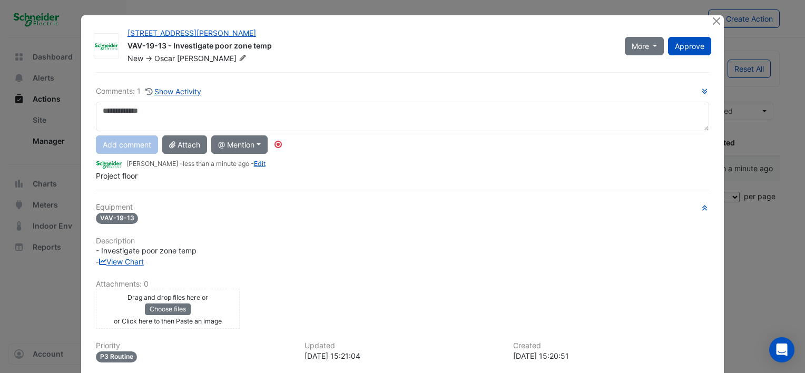
click at [202, 110] on textarea at bounding box center [403, 117] width 614 height 30
click at [694, 47] on span "Approve" at bounding box center [690, 46] width 30 height 9
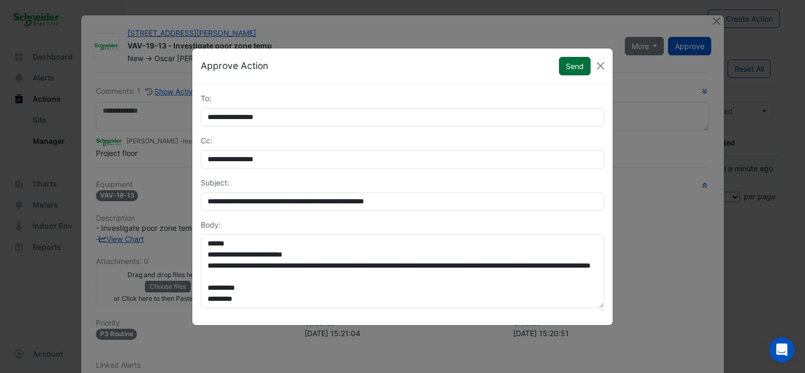
click at [570, 64] on button "Send" at bounding box center [575, 66] width 32 height 18
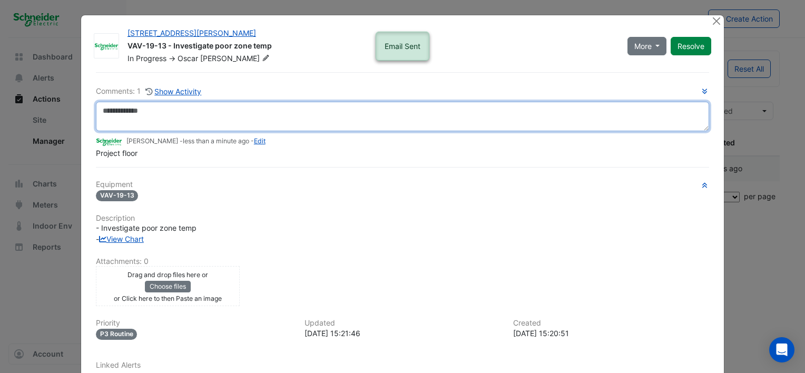
click at [190, 114] on textarea at bounding box center [403, 117] width 614 height 30
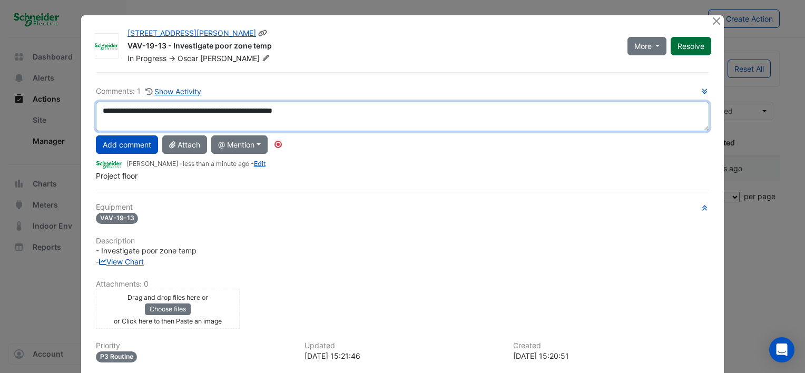
type textarea "**********"
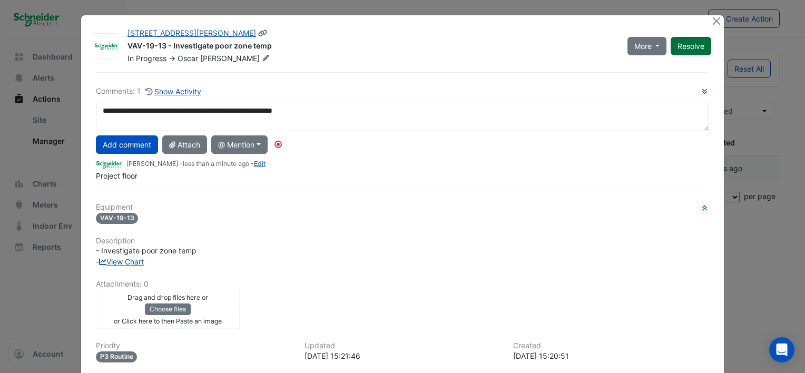
click at [695, 47] on button "Resolve" at bounding box center [691, 46] width 41 height 18
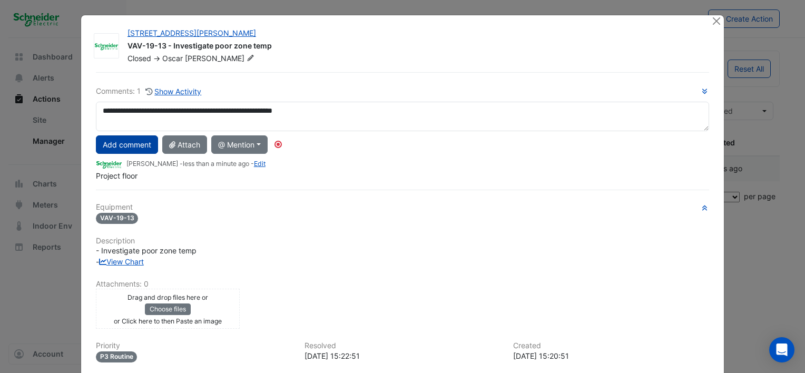
click at [115, 143] on button "Add comment" at bounding box center [127, 144] width 62 height 18
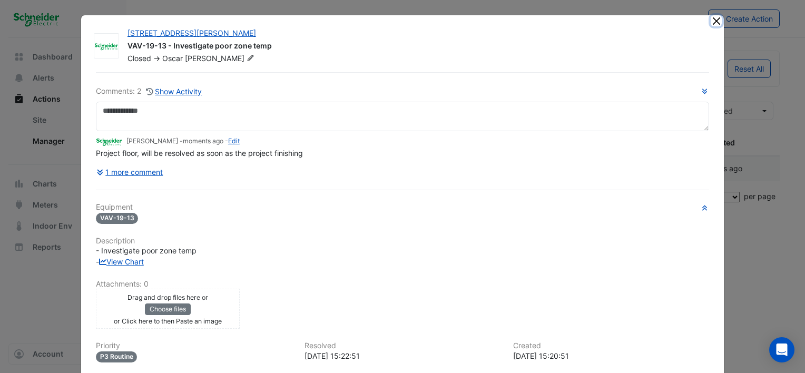
drag, startPoint x: 716, startPoint y: 20, endPoint x: 716, endPoint y: 40, distance: 20.0
click at [716, 20] on button "Close" at bounding box center [716, 20] width 11 height 11
